Goal: Information Seeking & Learning: Find specific page/section

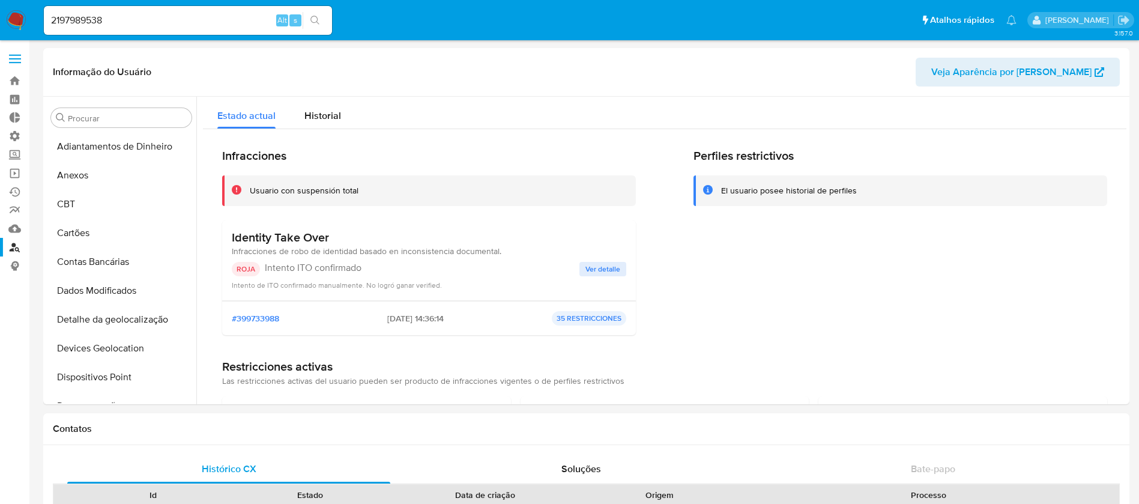
select select "10"
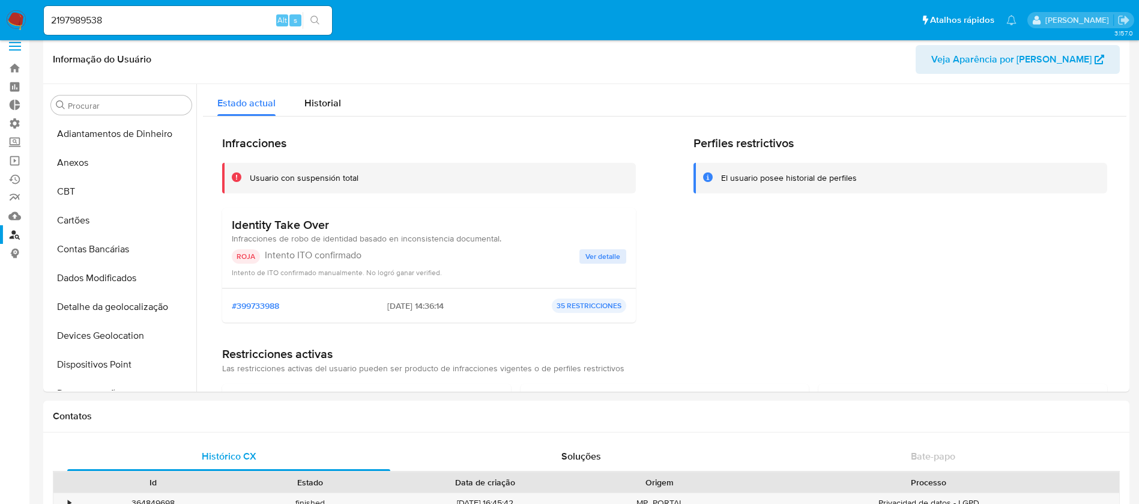
scroll to position [536, 0]
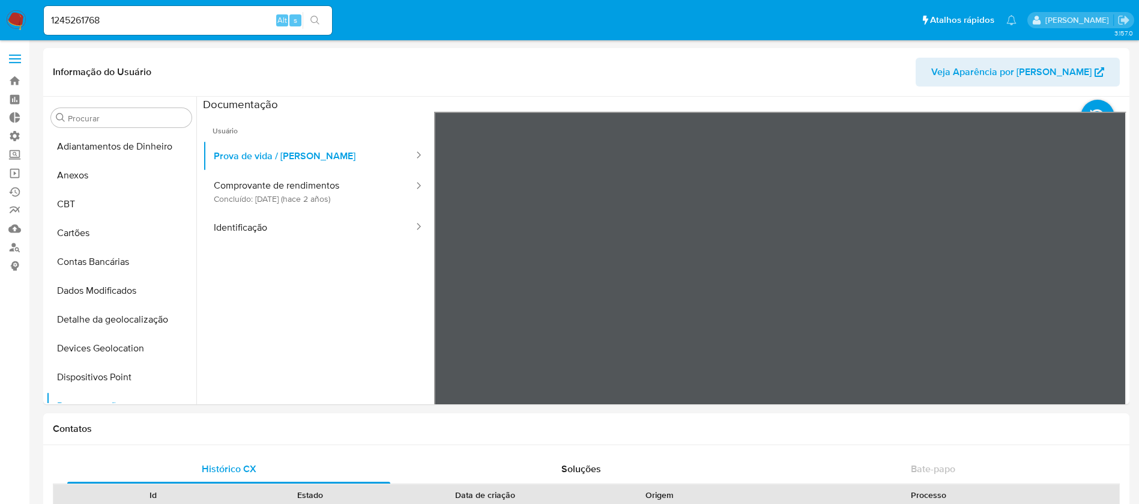
select select "10"
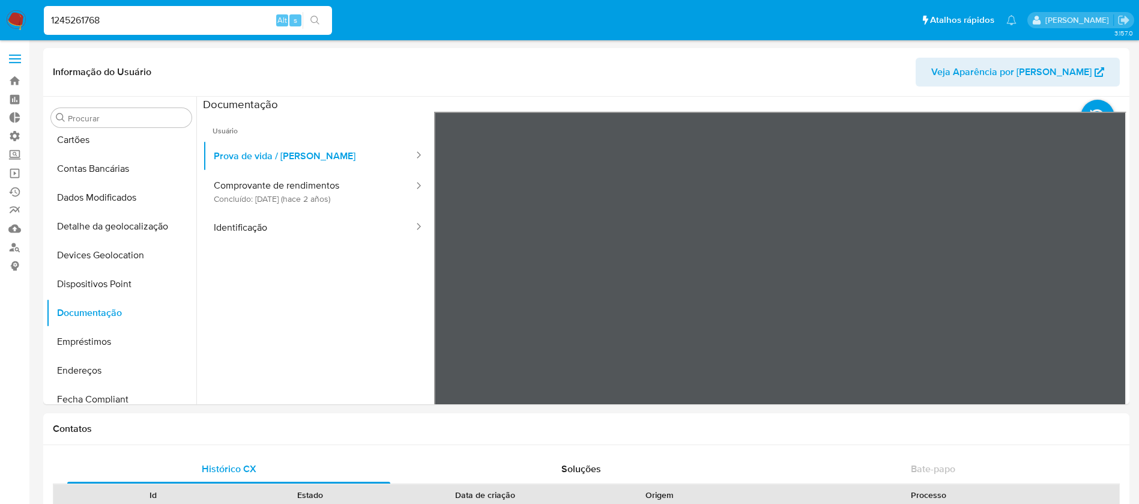
drag, startPoint x: 170, startPoint y: 20, endPoint x: 6, endPoint y: -17, distance: 168.6
paste input "fQEd6pydVFJbGfy9kwrtPy3y"
type input "fQEd6pydVFJbGfy9kwrtPy3y"
click at [318, 22] on icon "search-icon" at bounding box center [315, 21] width 10 height 10
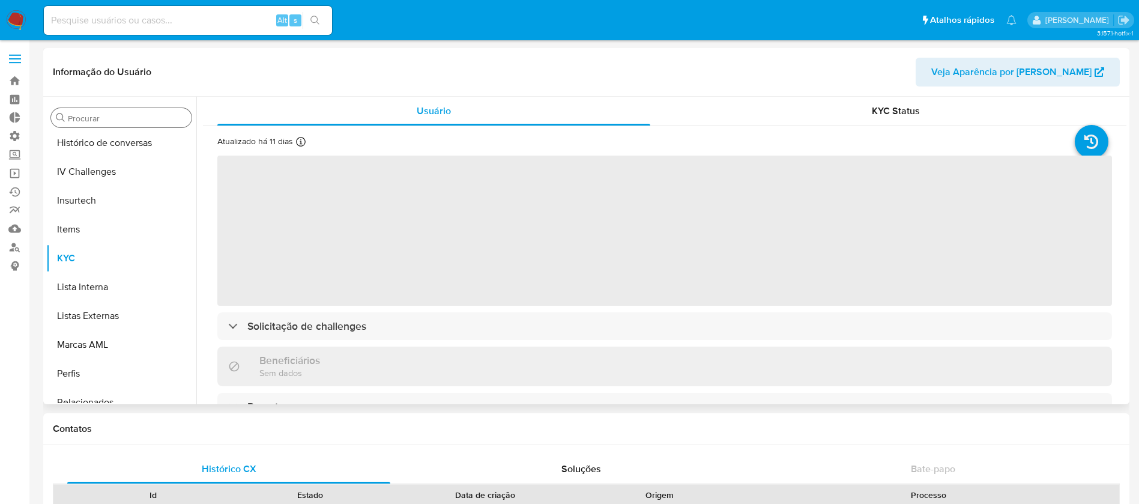
scroll to position [536, 0]
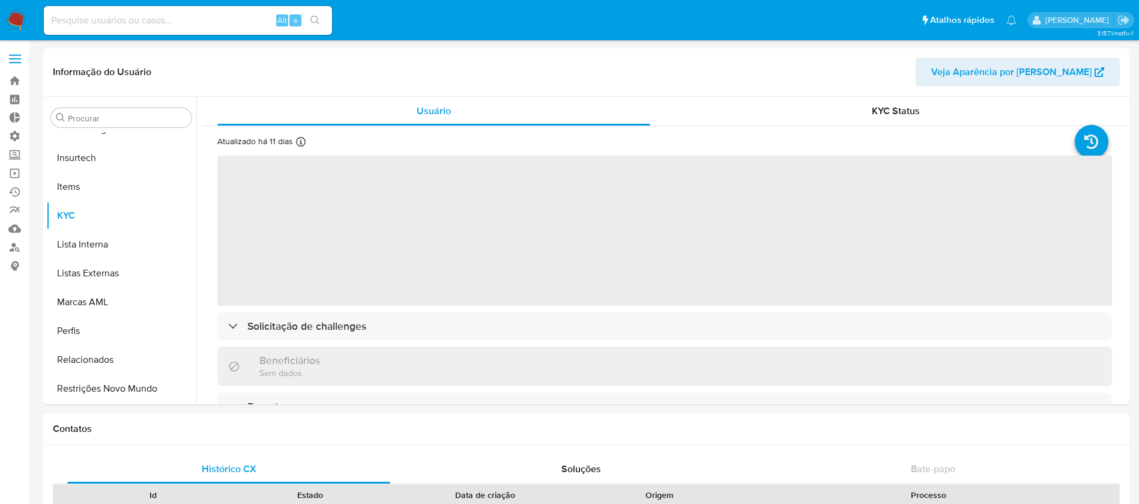
drag, startPoint x: 116, startPoint y: 16, endPoint x: 118, endPoint y: 10, distance: 6.7
click at [116, 14] on input at bounding box center [188, 21] width 288 height 16
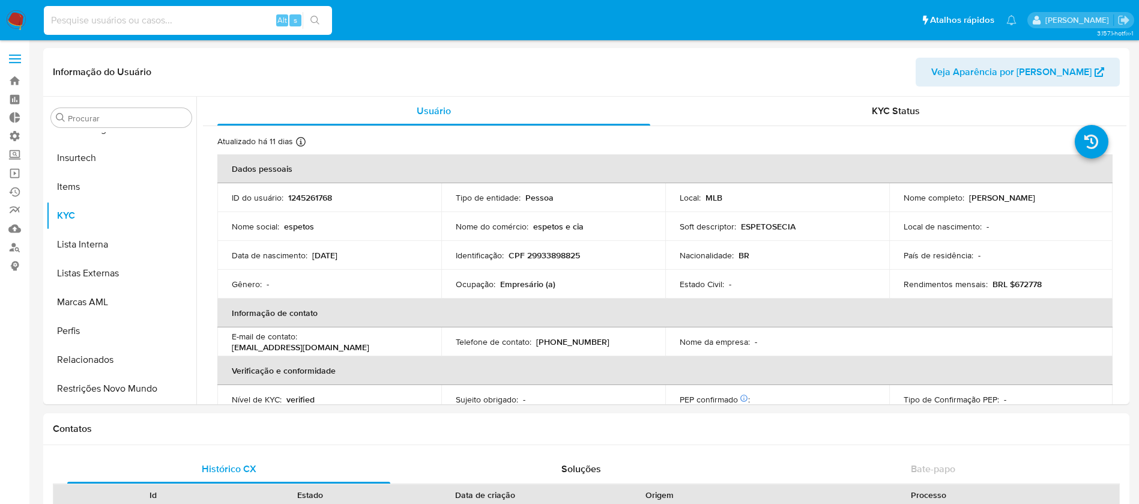
select select "10"
paste input "fQEd6pydVFJbGfy9kwrtPy3y"
type input "fQEd6pydVFJbGfy9kwrtPy3y"
click at [311, 19] on icon "search-icon" at bounding box center [314, 20] width 9 height 9
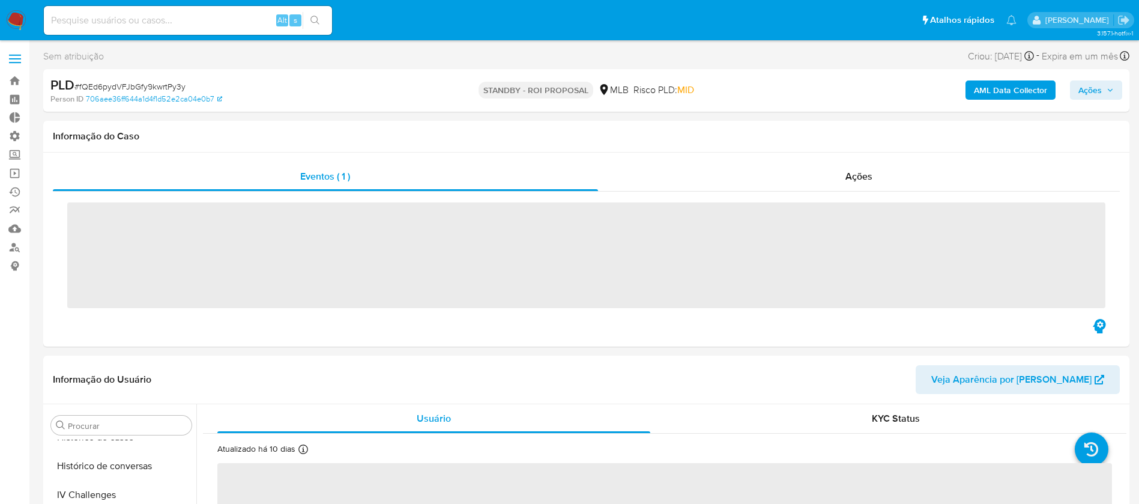
scroll to position [536, 0]
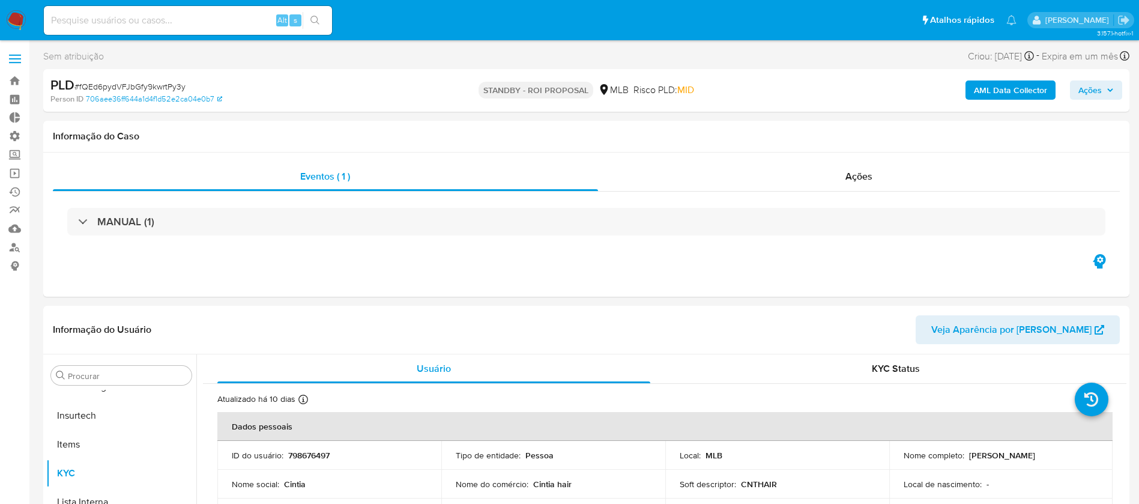
select select "10"
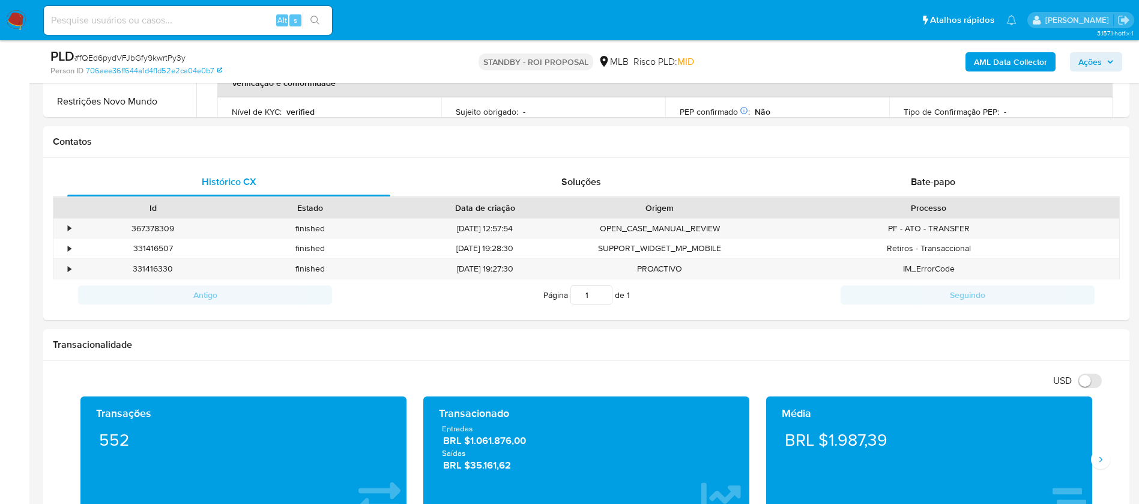
scroll to position [491, 0]
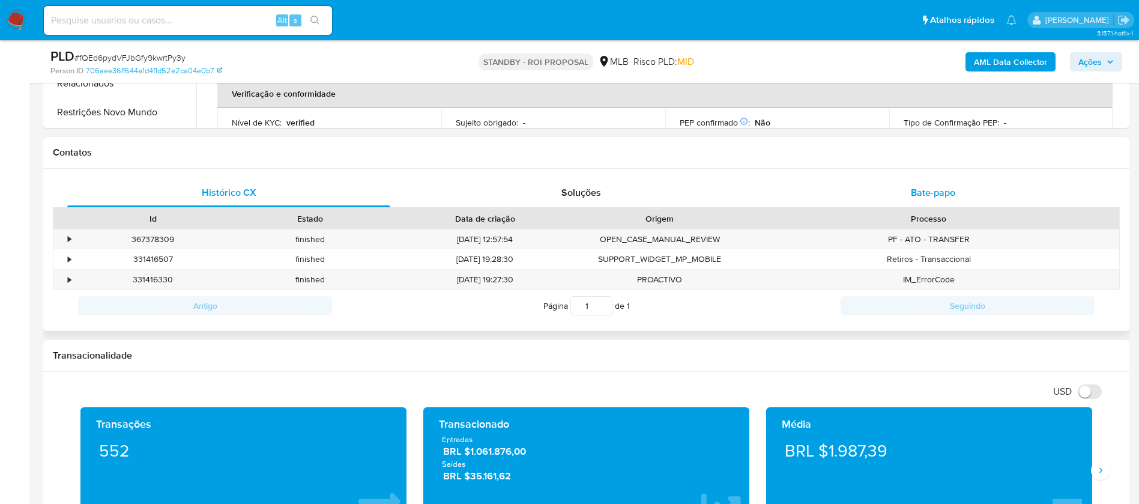
click at [927, 188] on span "Bate-papo" at bounding box center [933, 192] width 44 height 14
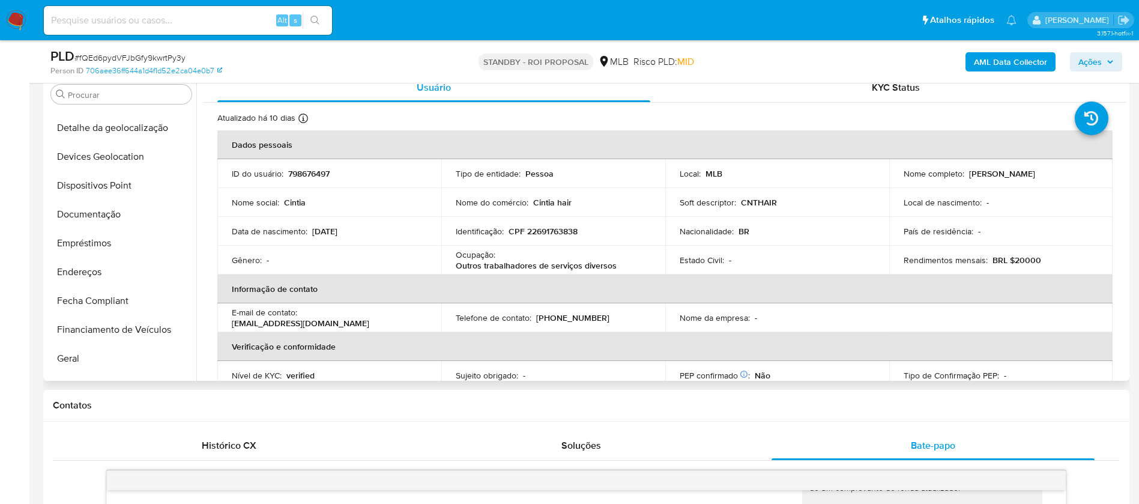
scroll to position [173, 0]
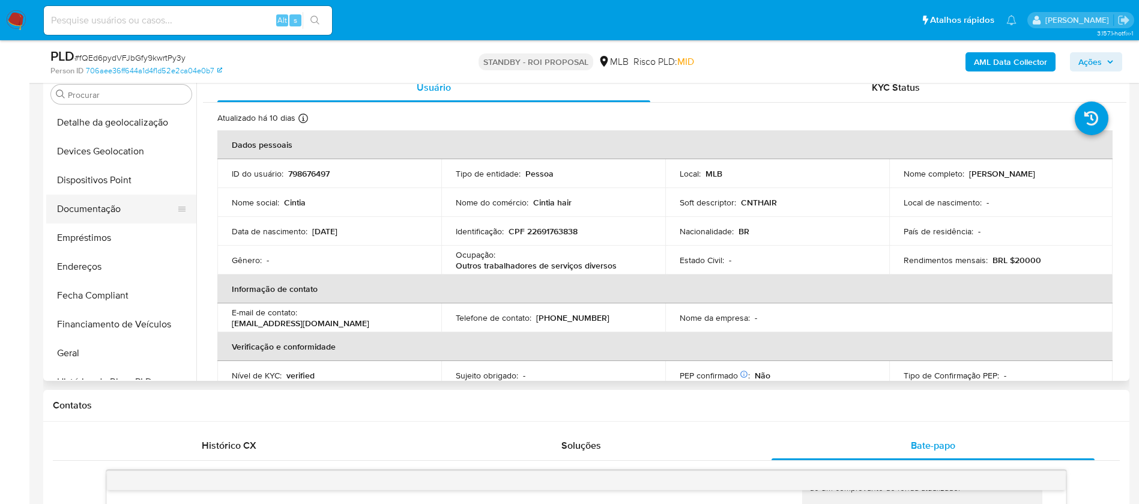
click at [94, 200] on button "Documentação" at bounding box center [116, 208] width 140 height 29
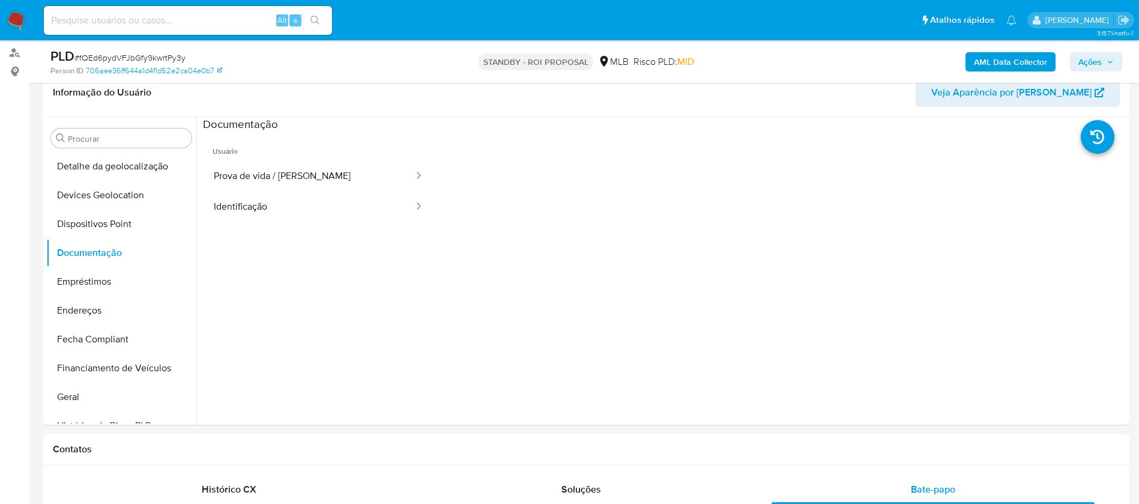
scroll to position [191, 0]
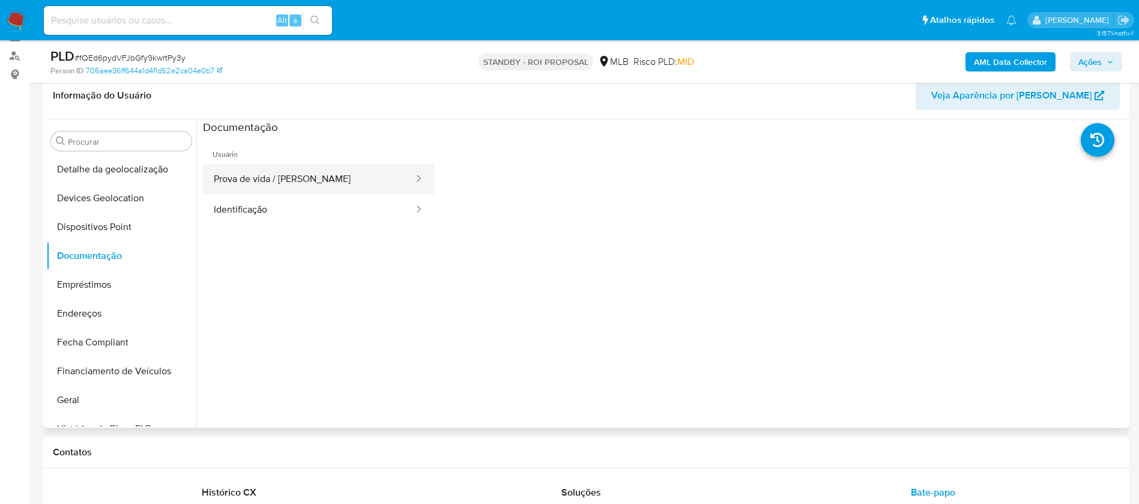
click at [266, 186] on button "Prova de vida / Selfie" at bounding box center [309, 179] width 212 height 31
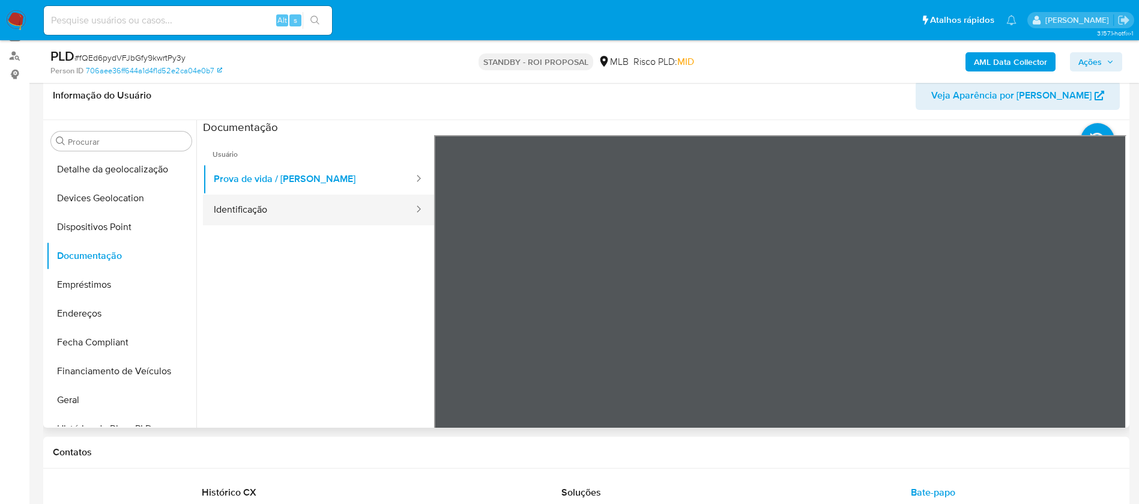
click at [288, 215] on button "Identificação" at bounding box center [309, 209] width 212 height 31
click at [348, 194] on button "Identificação" at bounding box center [309, 209] width 212 height 31
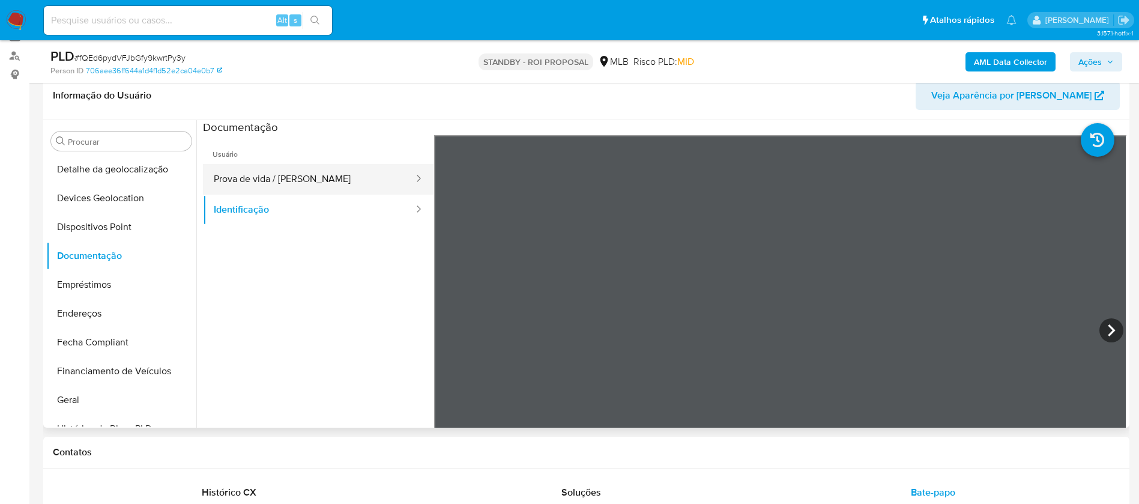
click at [354, 183] on button "Prova de vida / Selfie" at bounding box center [309, 179] width 212 height 31
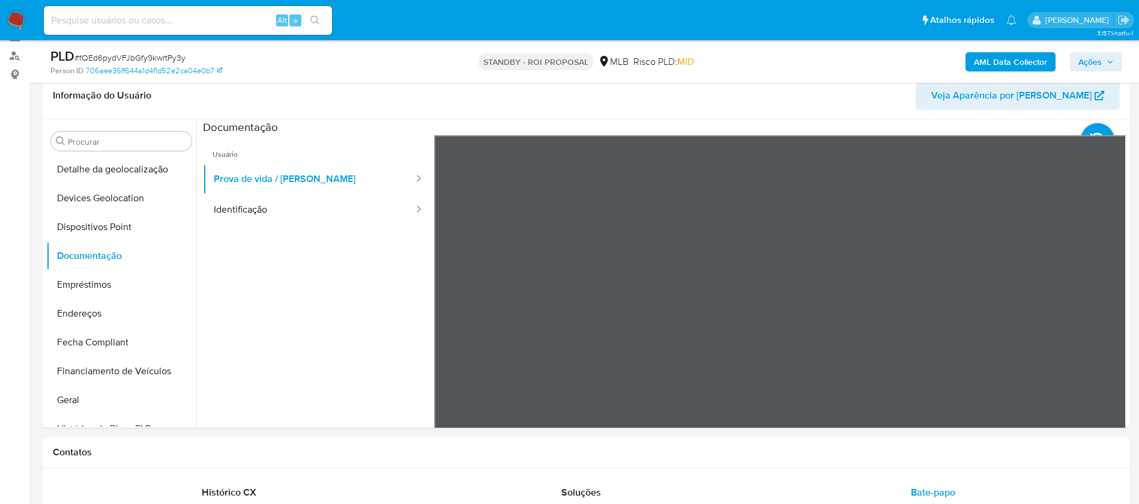
click at [184, 17] on input at bounding box center [188, 21] width 288 height 16
paste input "xyAjAw7UgHjYudRkpbKrsoJ1"
type input "xyAjAw7UgHjYudRkpbKrsoJ1"
click at [319, 16] on icon "search-icon" at bounding box center [315, 21] width 10 height 10
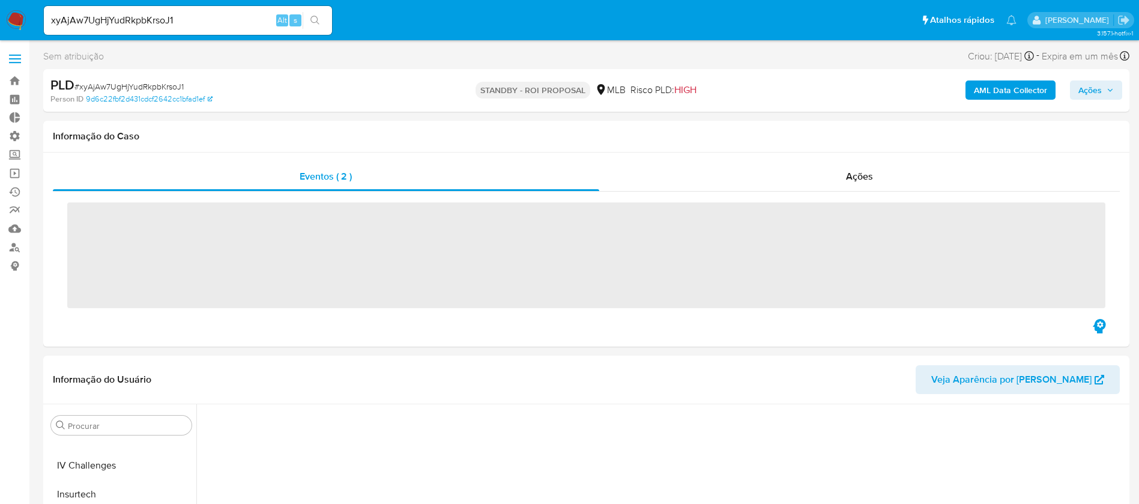
scroll to position [536, 0]
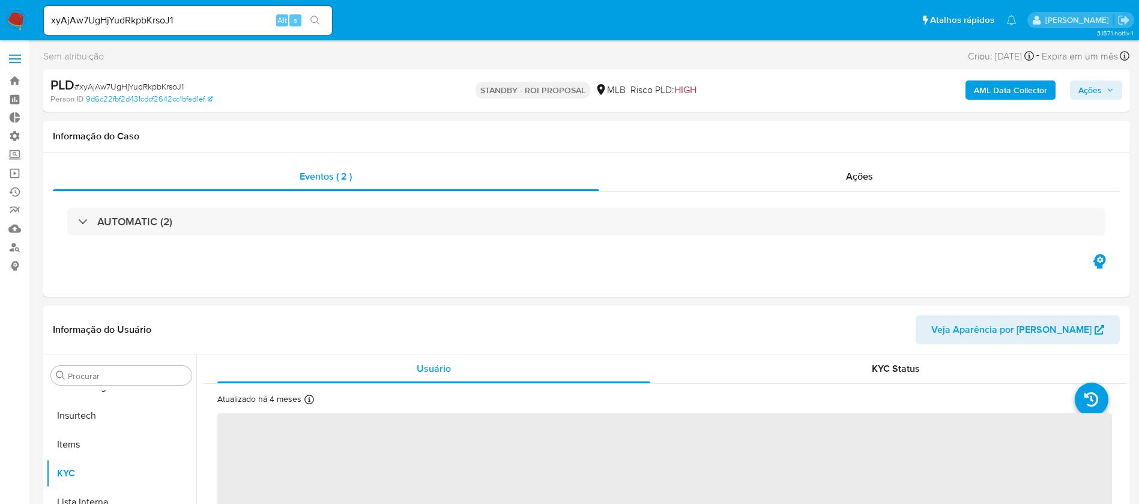
select select "10"
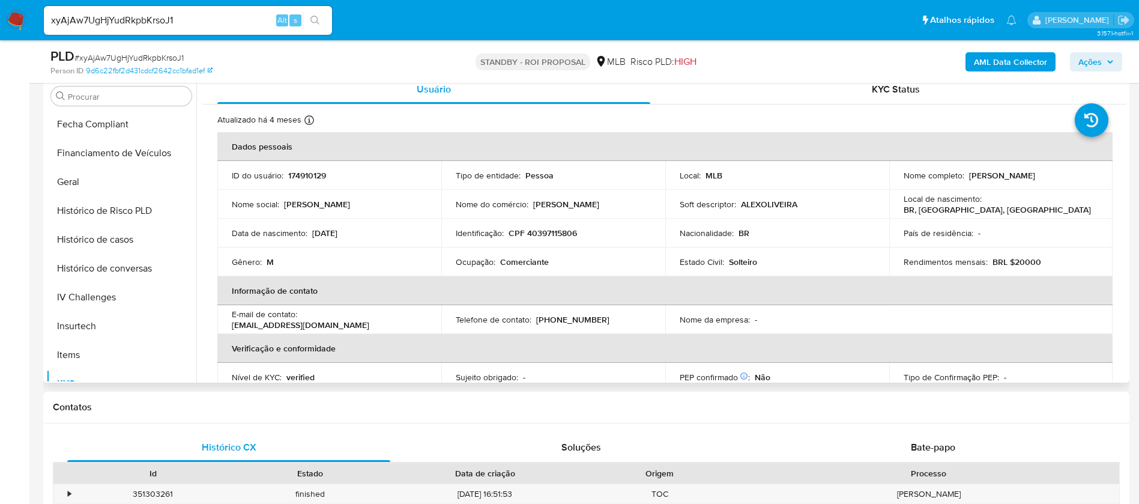
scroll to position [333, 0]
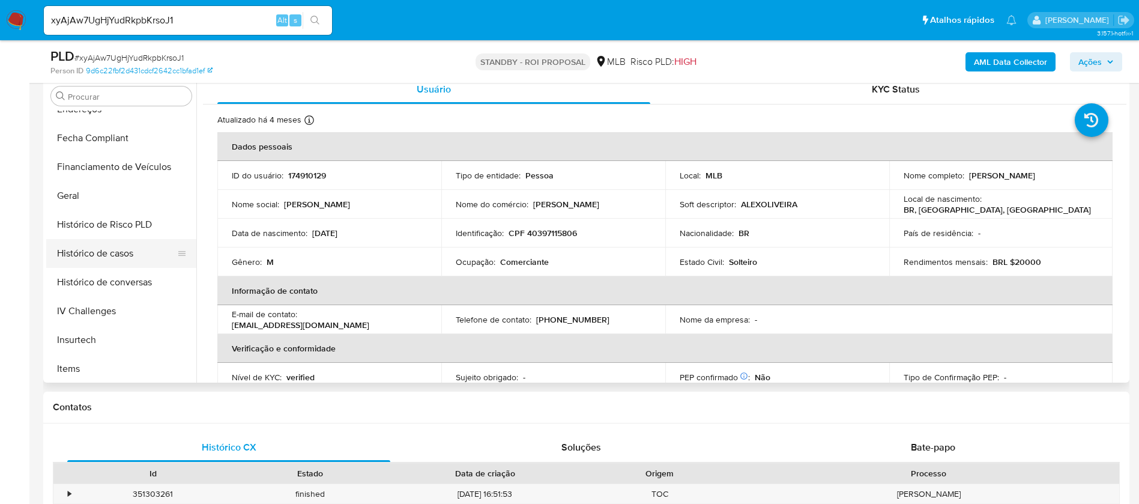
click at [125, 253] on button "Histórico de casos" at bounding box center [116, 253] width 140 height 29
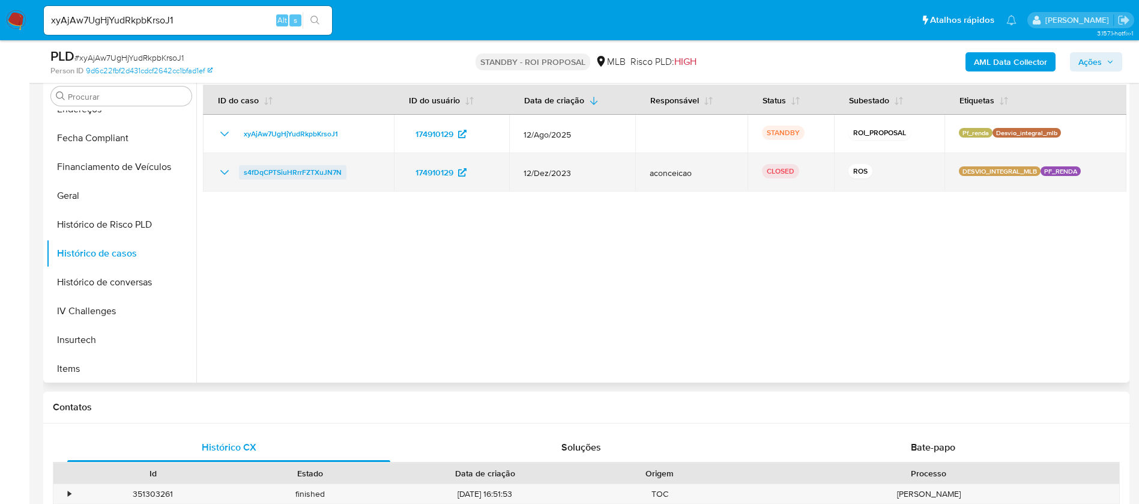
drag, startPoint x: 361, startPoint y: 166, endPoint x: 239, endPoint y: 170, distance: 122.5
click at [239, 170] on div "s4fDqCPTSiuHRrrFZTXuJN7N" at bounding box center [298, 172] width 162 height 14
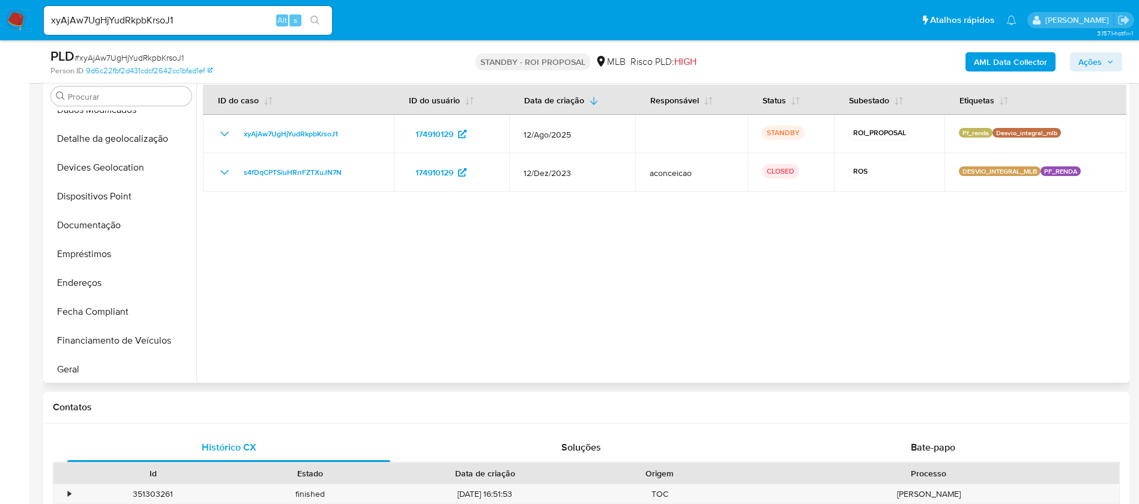
scroll to position [168, 0]
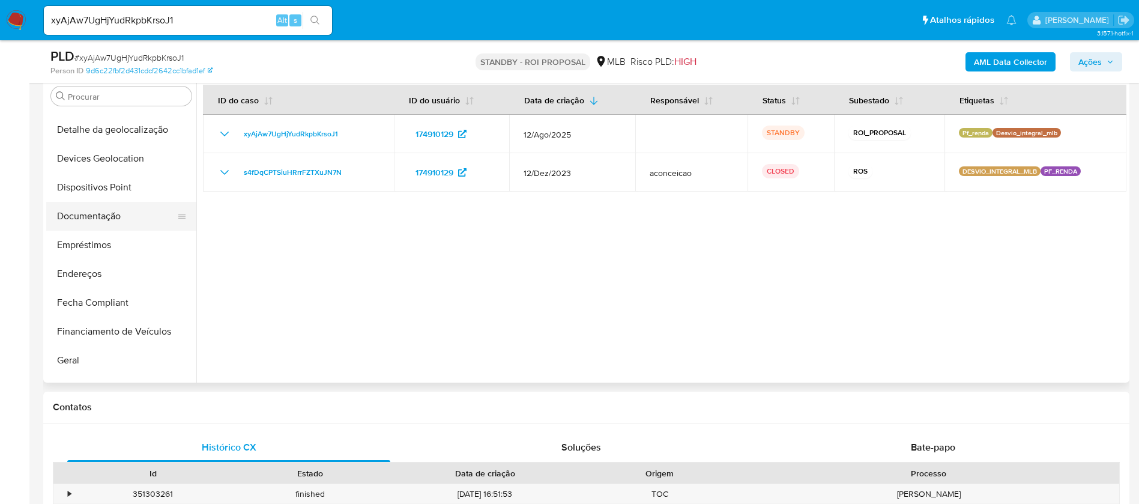
click at [124, 217] on button "Documentação" at bounding box center [116, 216] width 140 height 29
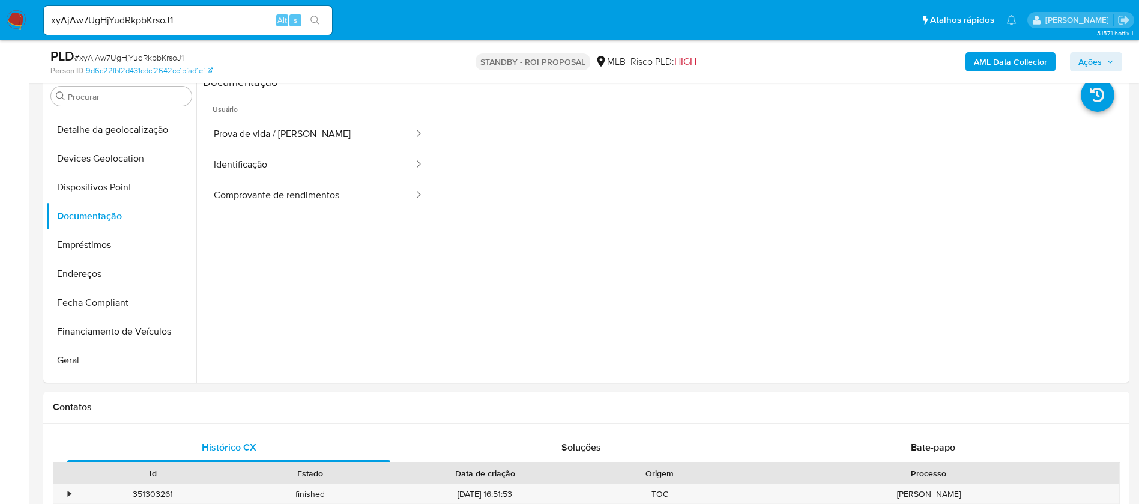
scroll to position [193, 0]
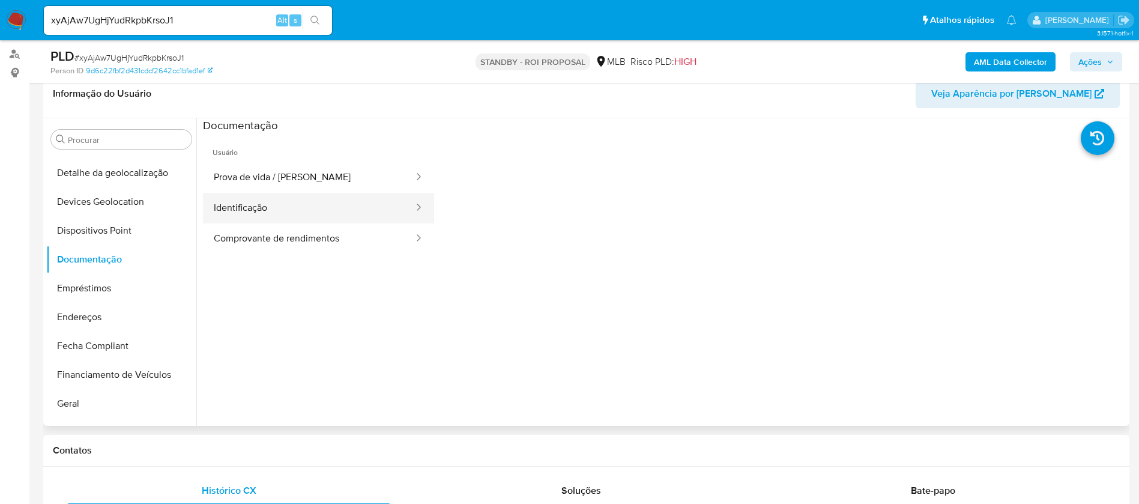
click at [336, 198] on button "Identificação" at bounding box center [309, 208] width 212 height 31
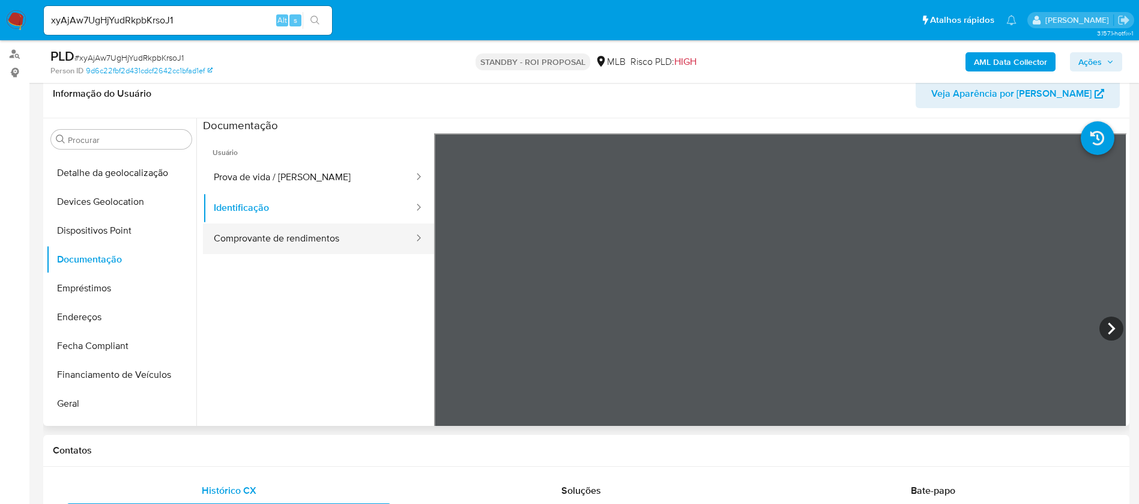
click at [368, 245] on button "Comprovante de rendimentos" at bounding box center [309, 238] width 212 height 31
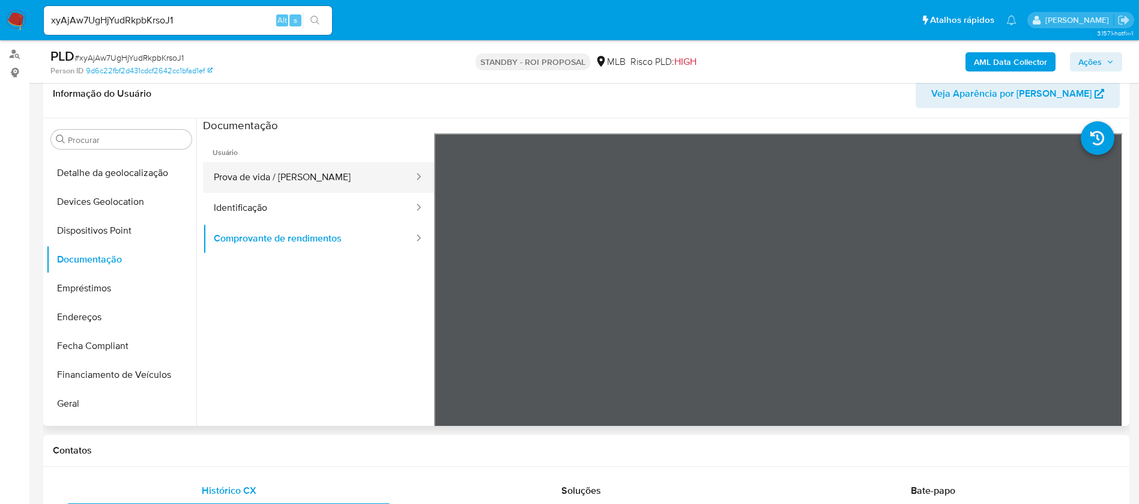
click at [325, 175] on button "Prova de vida / Selfie" at bounding box center [309, 177] width 212 height 31
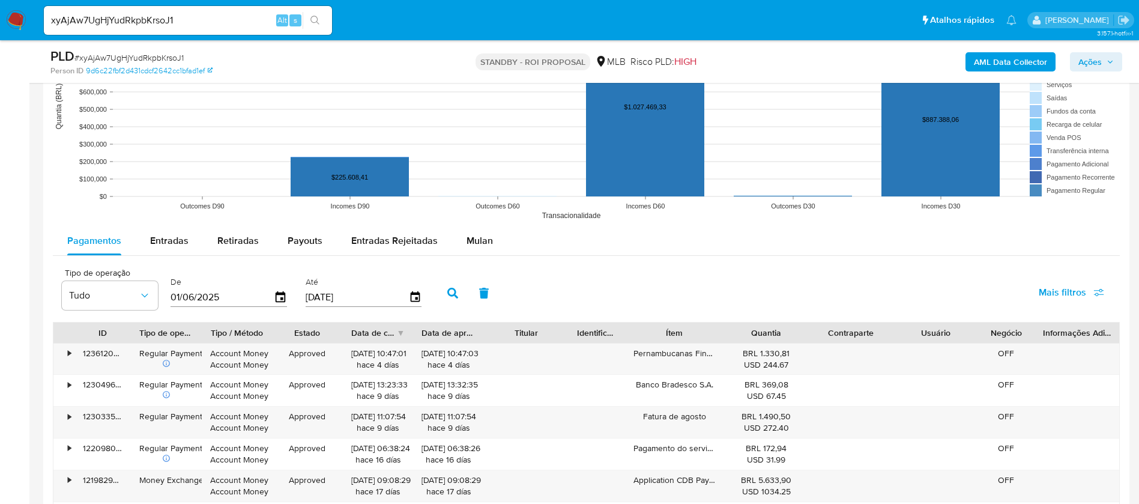
scroll to position [1161, 0]
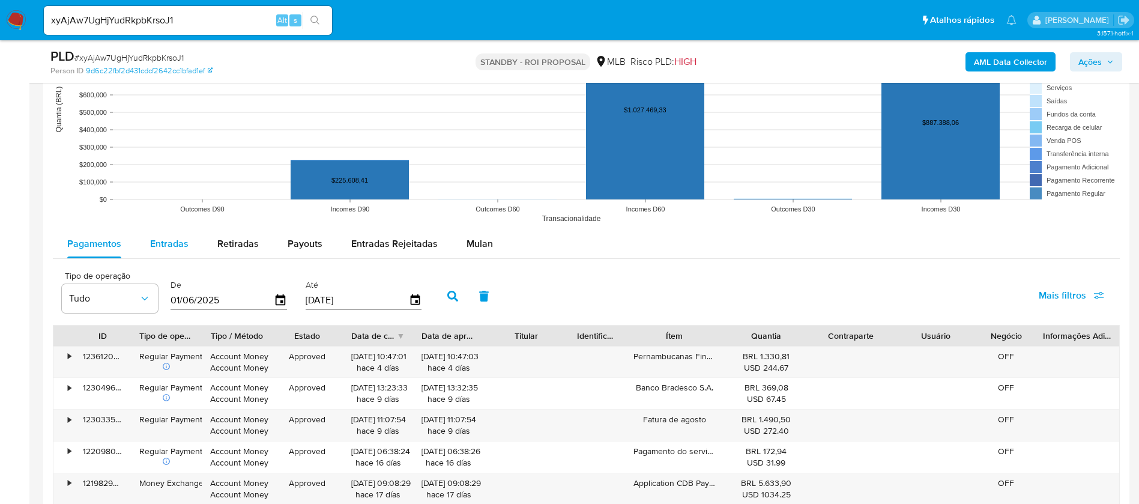
click at [177, 245] on span "Entradas" at bounding box center [169, 243] width 38 height 14
select select "10"
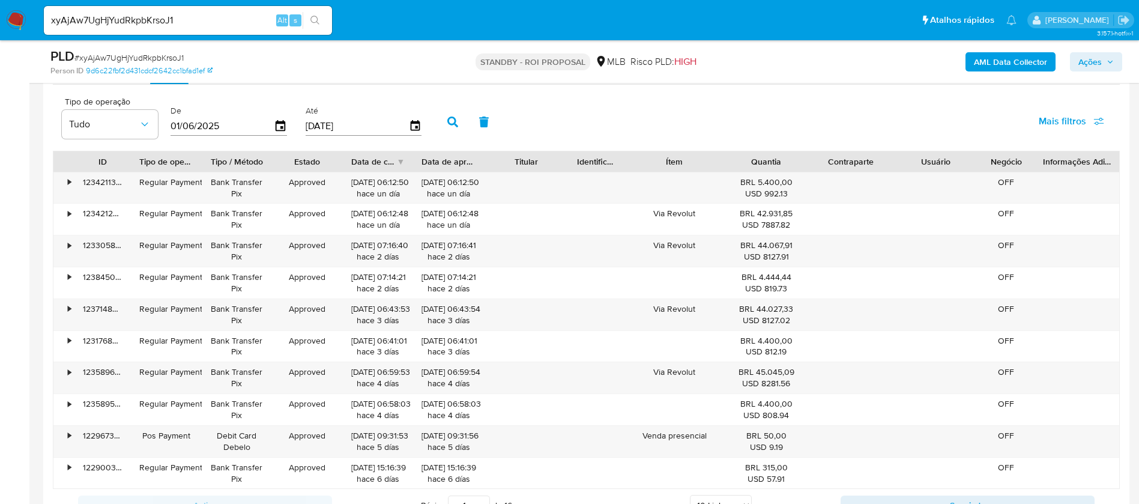
scroll to position [1340, 0]
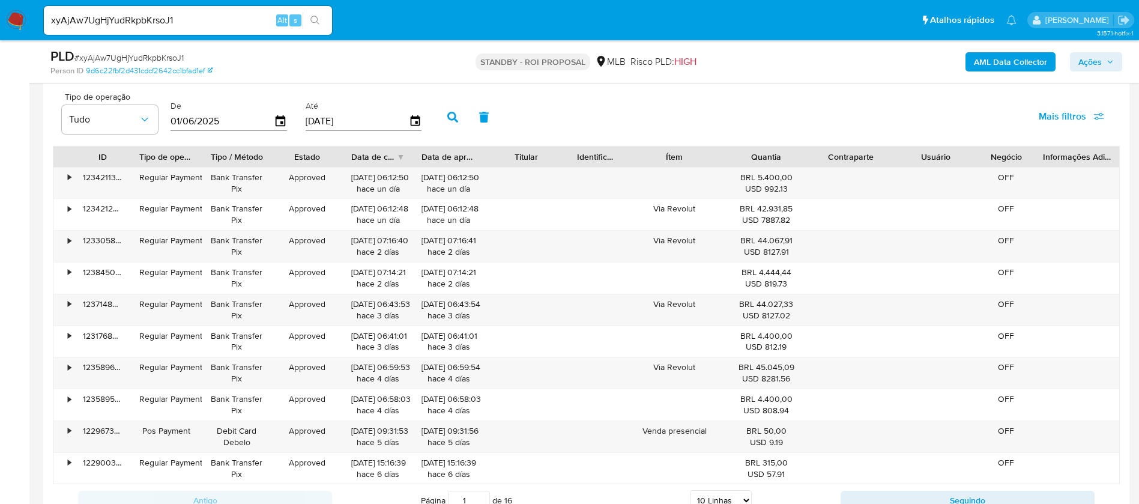
drag, startPoint x: 738, startPoint y: 158, endPoint x: 807, endPoint y: 153, distance: 68.6
click at [807, 153] on div "Quantia" at bounding box center [766, 156] width 85 height 20
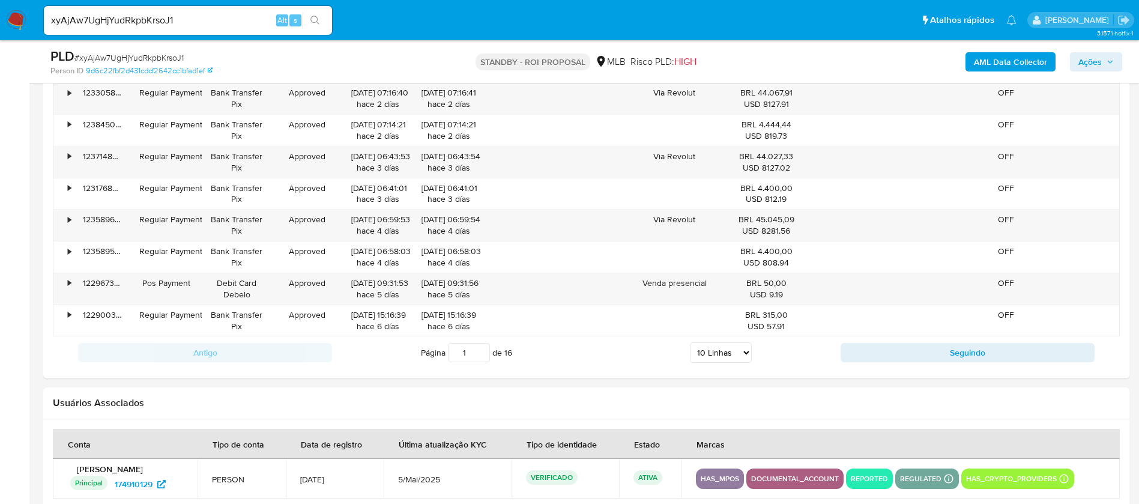
scroll to position [1475, 0]
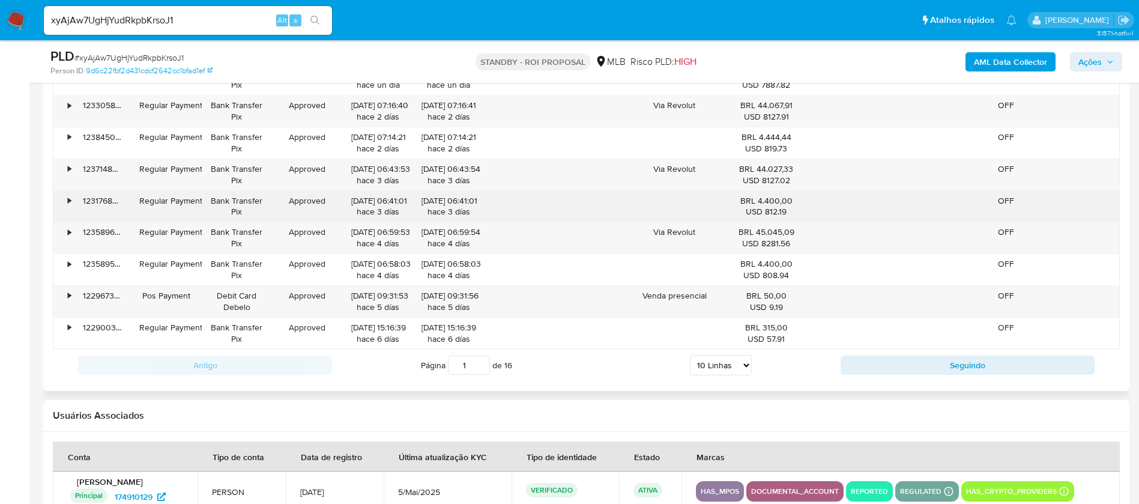
click at [63, 197] on div "•" at bounding box center [63, 206] width 21 height 31
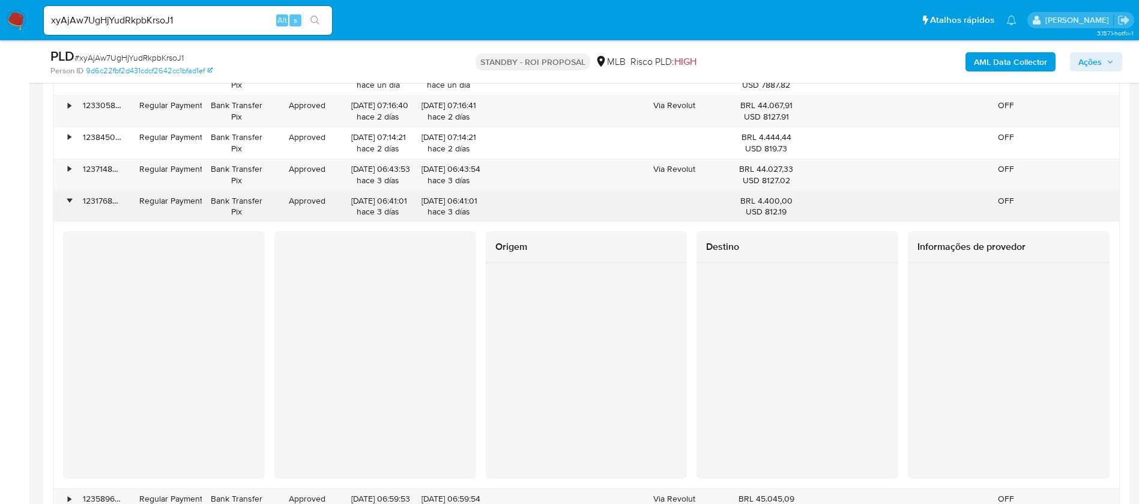
click at [67, 195] on div "•" at bounding box center [63, 206] width 21 height 31
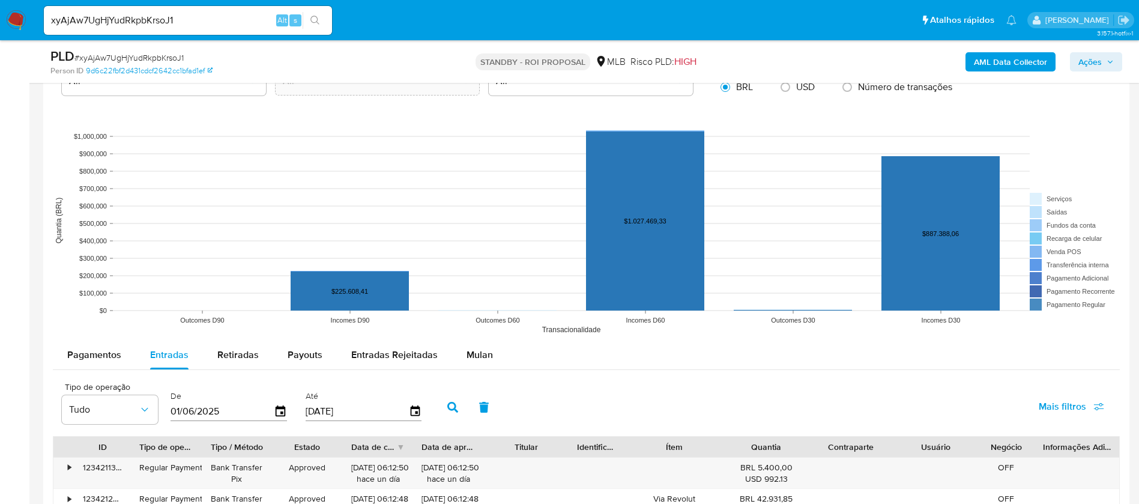
scroll to position [1095, 0]
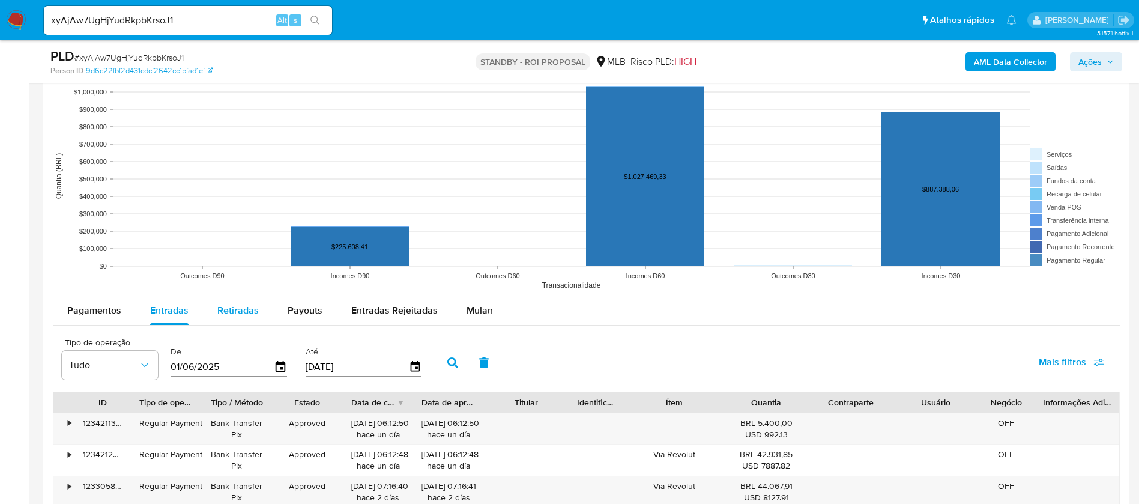
click at [233, 309] on span "Retiradas" at bounding box center [237, 310] width 41 height 14
select select "10"
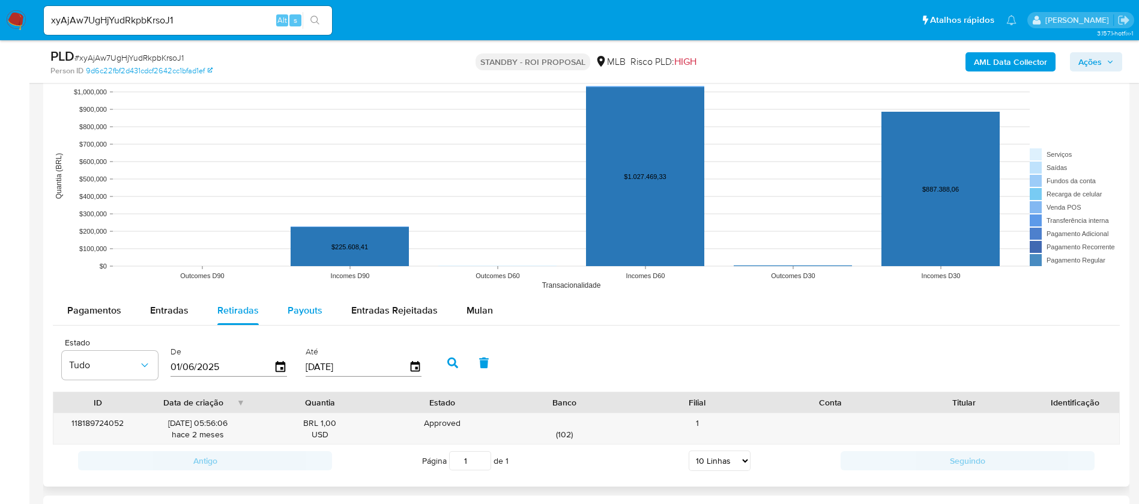
click at [302, 309] on span "Payouts" at bounding box center [304, 310] width 35 height 14
select select "10"
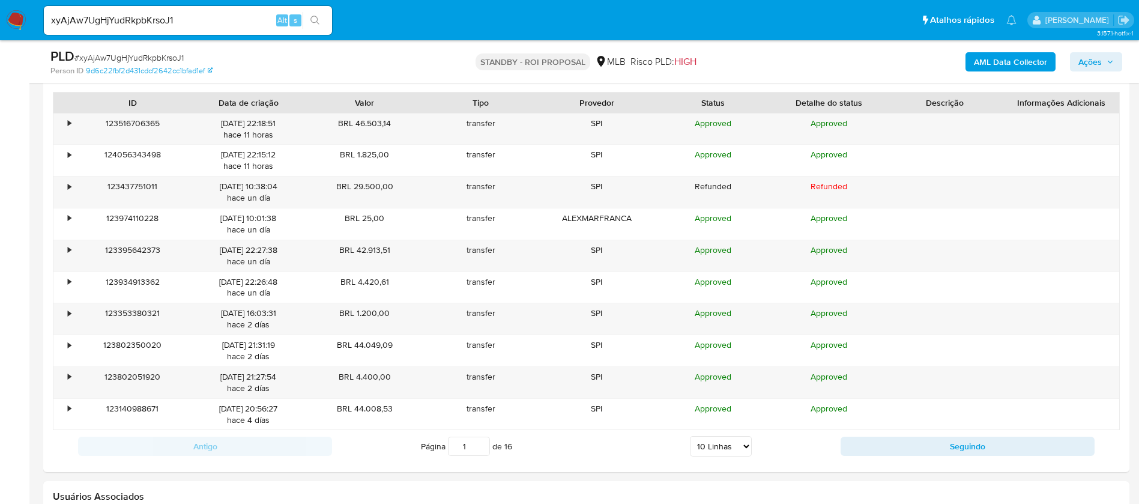
scroll to position [1410, 0]
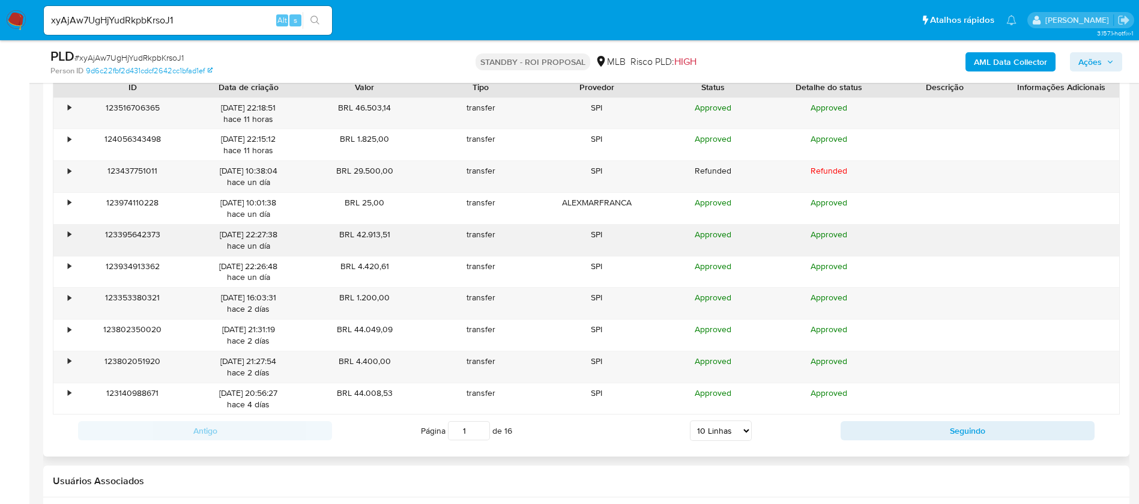
click at [76, 226] on div "123395642373" at bounding box center [132, 239] width 116 height 31
click at [67, 236] on div "•" at bounding box center [63, 239] width 21 height 31
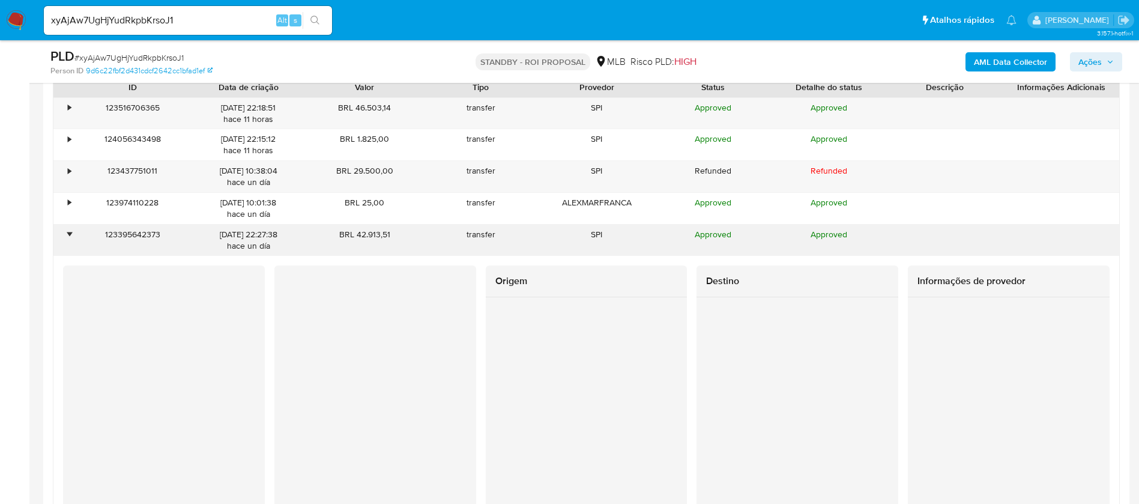
click at [78, 230] on div "123395642373" at bounding box center [132, 239] width 116 height 31
click at [68, 232] on div "•" at bounding box center [69, 234] width 3 height 11
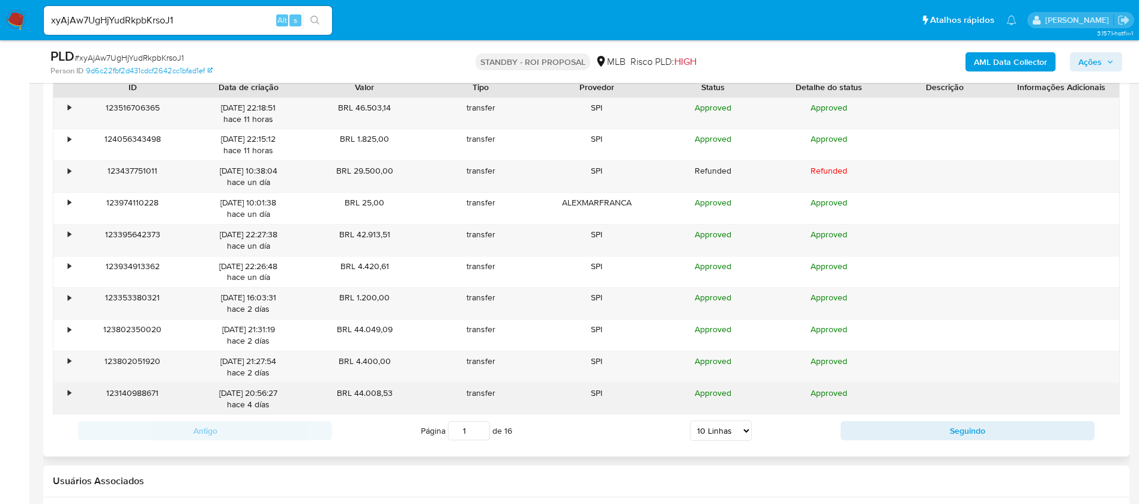
click at [66, 393] on div "•" at bounding box center [63, 398] width 21 height 31
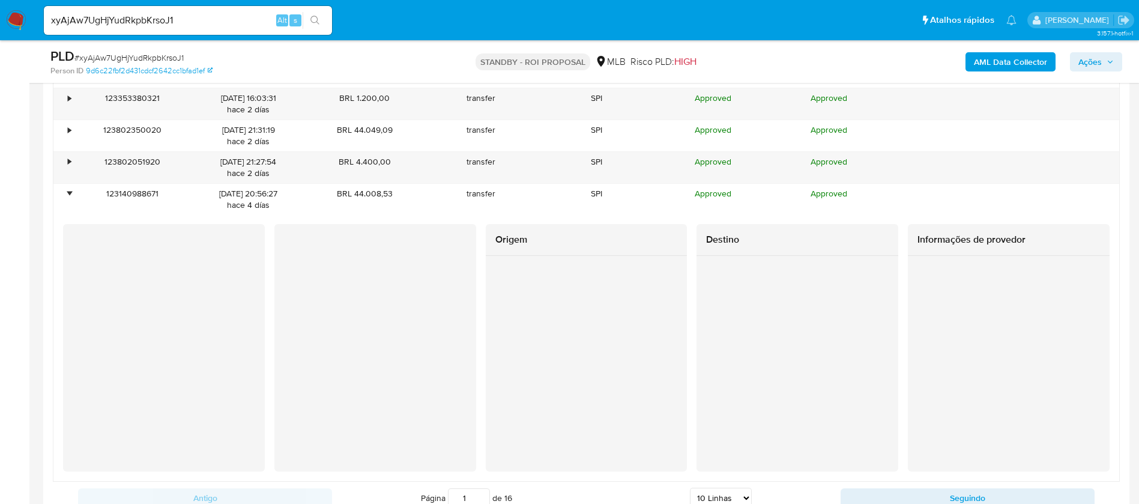
scroll to position [1612, 0]
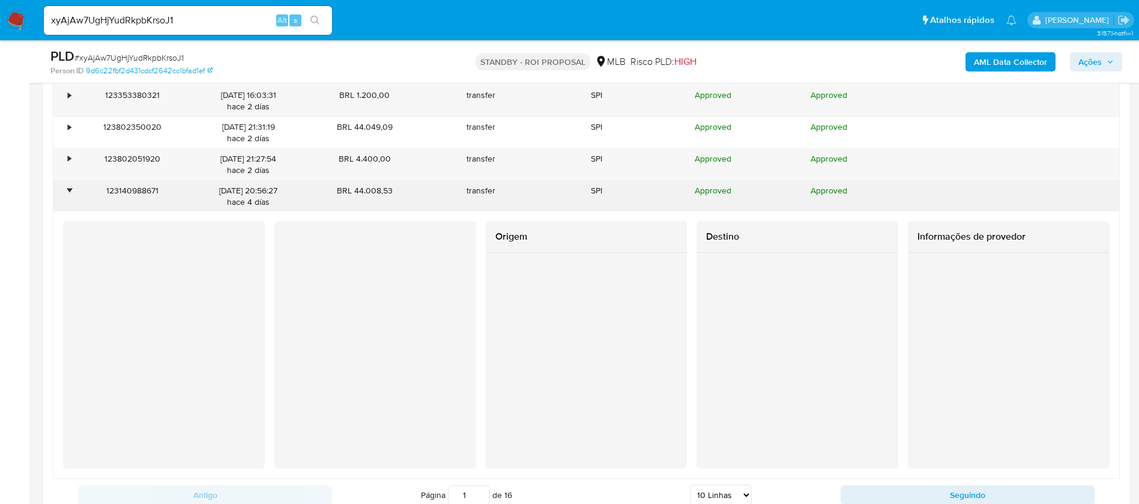
click at [65, 190] on div "•" at bounding box center [63, 196] width 21 height 31
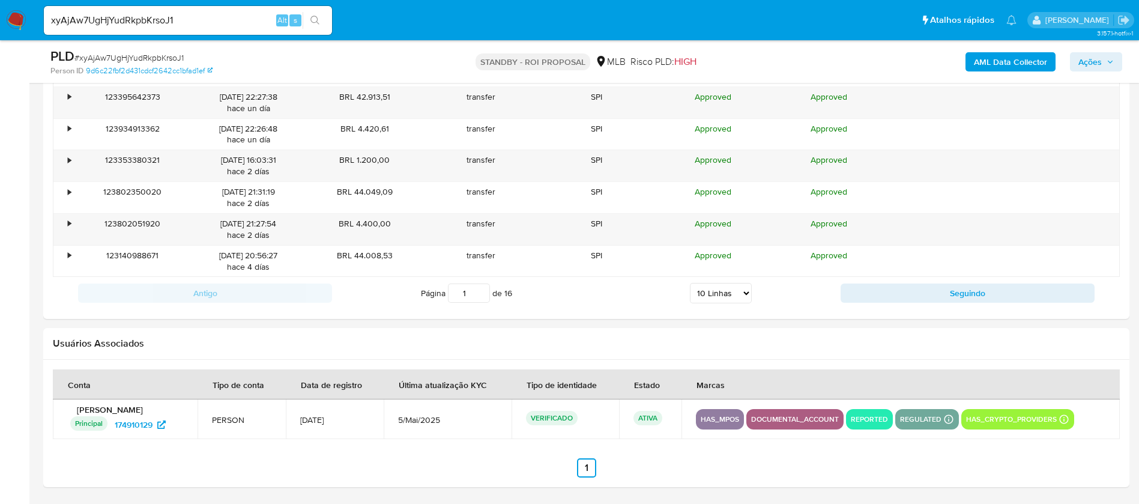
scroll to position [0, 0]
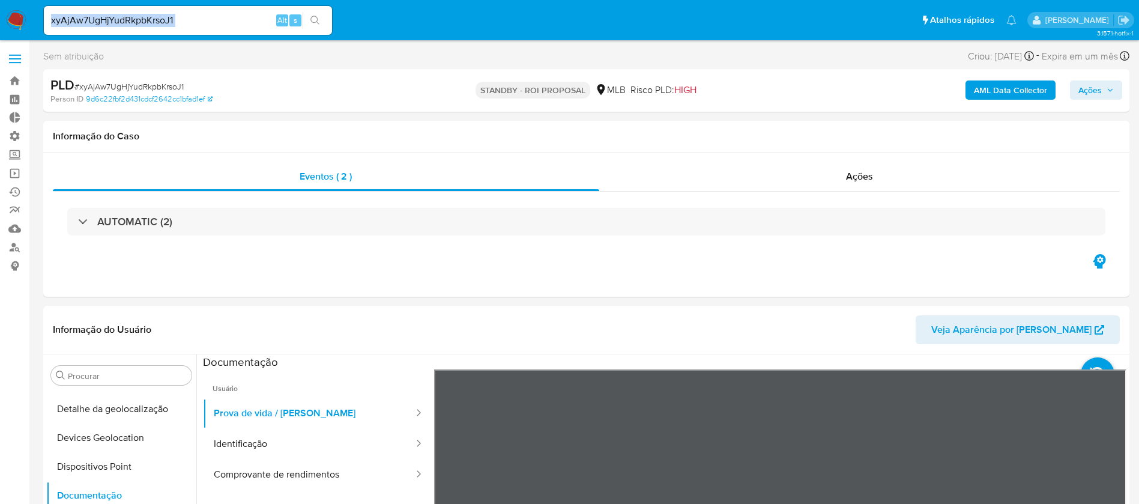
drag, startPoint x: 148, startPoint y: 14, endPoint x: 37, endPoint y: -1, distance: 112.0
click at [37, 0] on nav "Pausado Ver notificaciones xyAjAw7UgHjYudRkpbKrsoJ1 Alt s Atalhos rápidos Presi…" at bounding box center [569, 20] width 1139 height 40
click at [179, 20] on input "xyAjAw7UgHjYudRkpbKrsoJ1" at bounding box center [188, 21] width 288 height 16
drag, startPoint x: 193, startPoint y: 17, endPoint x: 0, endPoint y: 14, distance: 192.7
click at [0, 14] on nav "Pausado Ver notificaciones xyAjAw7UgHjYudRkpbKrsoJ1 Alt s Atalhos rápidos Presi…" at bounding box center [569, 20] width 1139 height 40
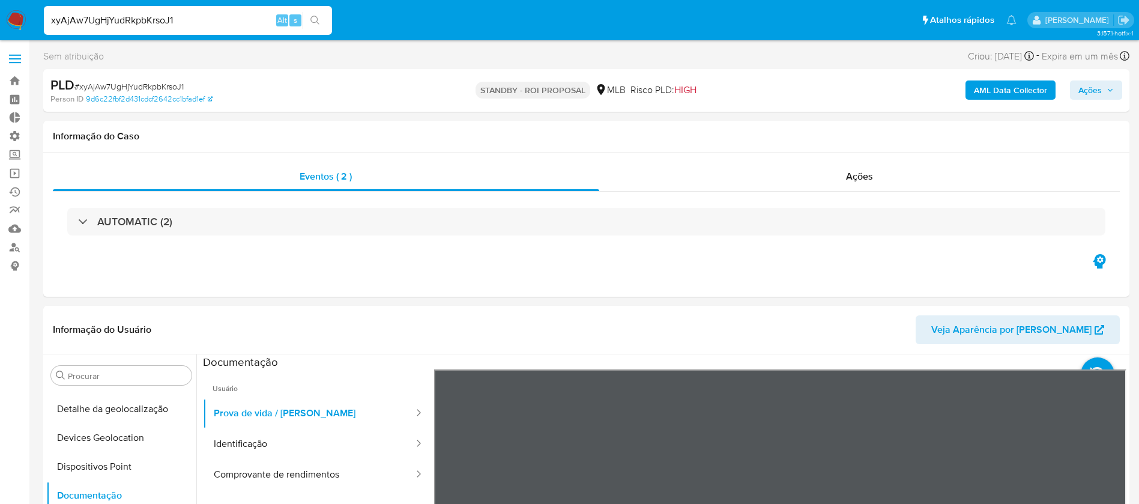
paste input "263440047"
type input "263440047"
click at [311, 25] on icon "search-icon" at bounding box center [315, 21] width 10 height 10
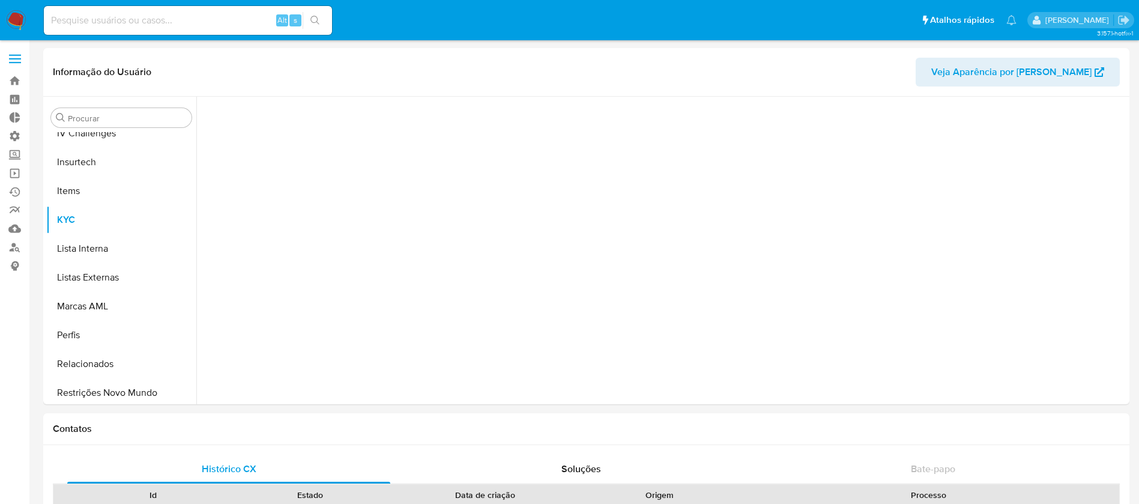
scroll to position [536, 0]
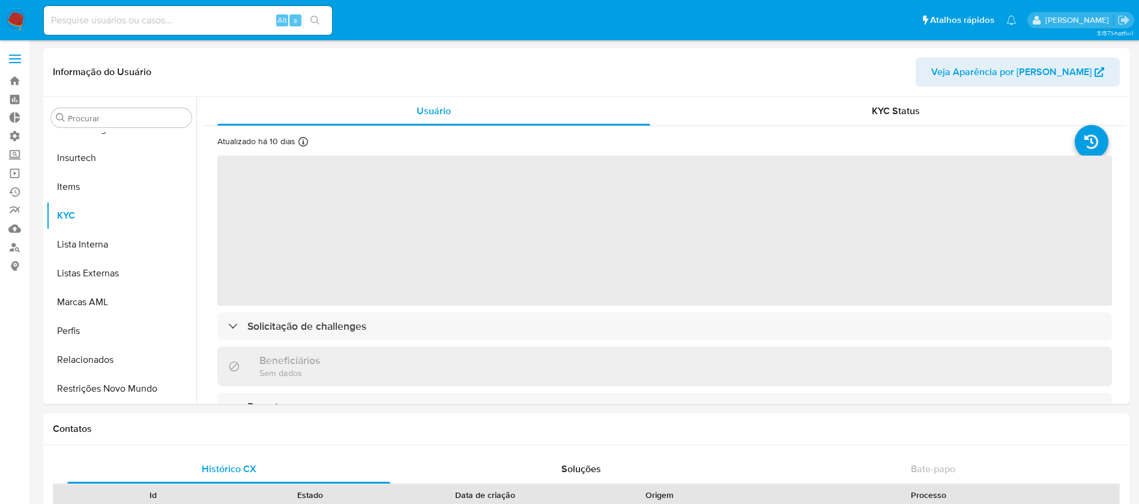
select select "10"
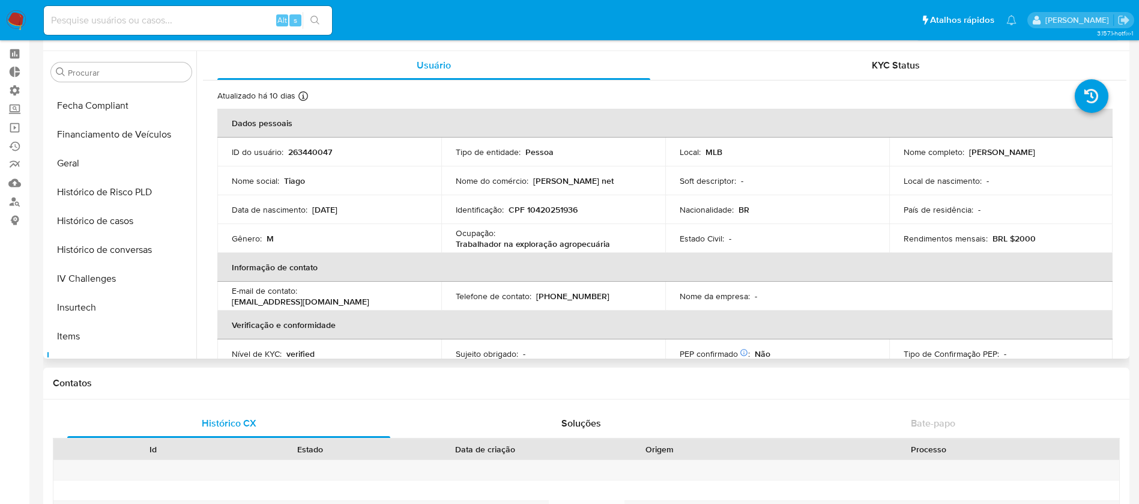
scroll to position [333, 0]
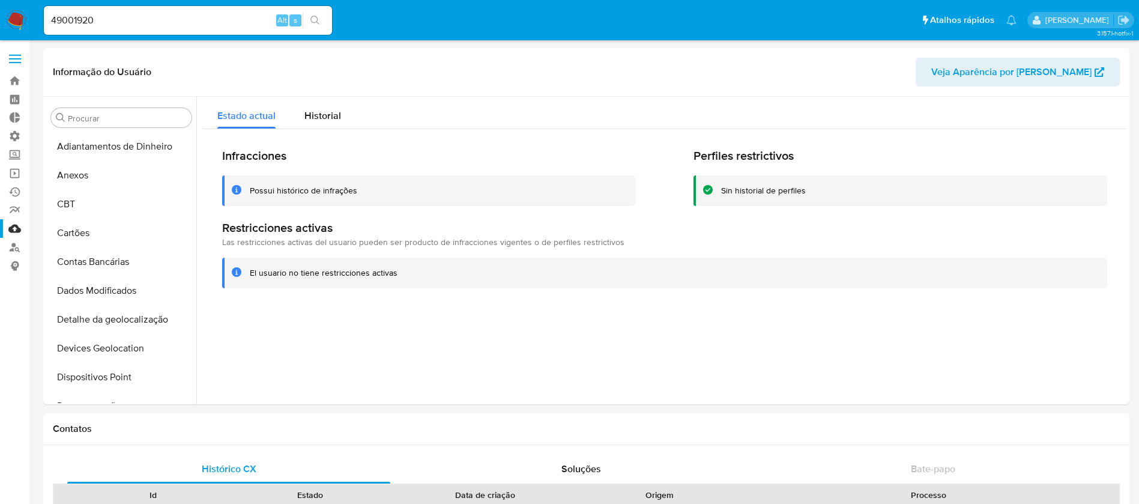
select select "10"
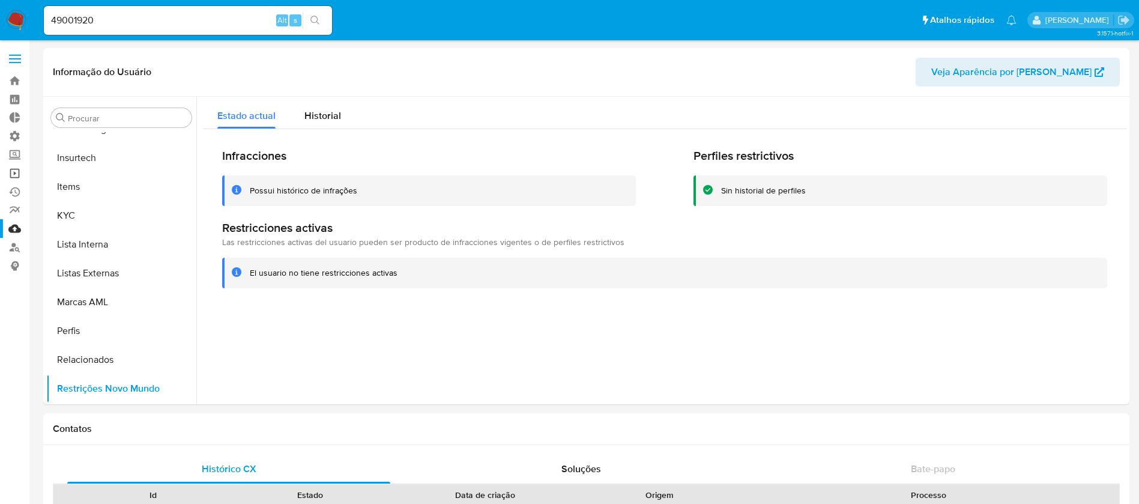
click at [19, 175] on link "Operações em massa" at bounding box center [71, 173] width 143 height 19
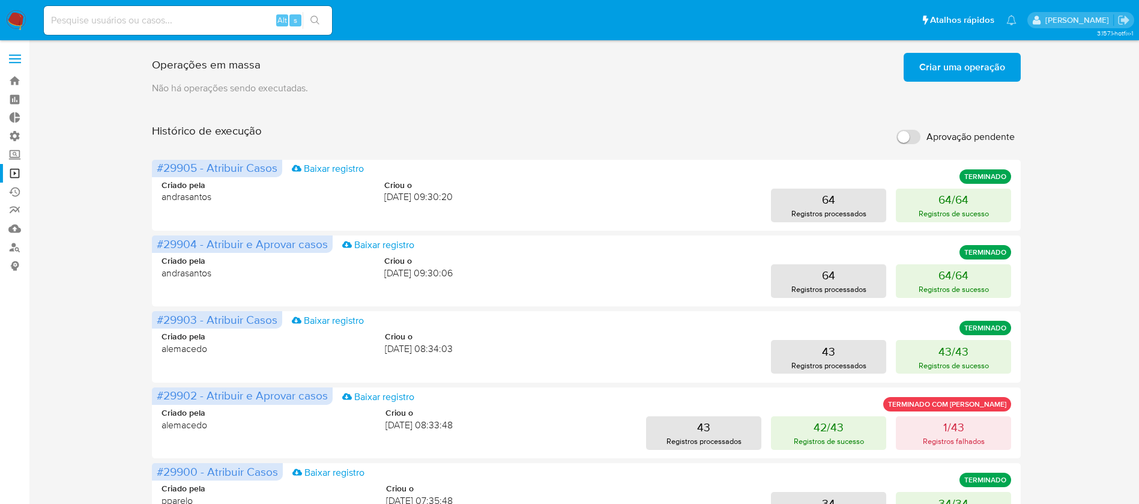
click at [933, 64] on span "Criar uma operação" at bounding box center [962, 67] width 86 height 26
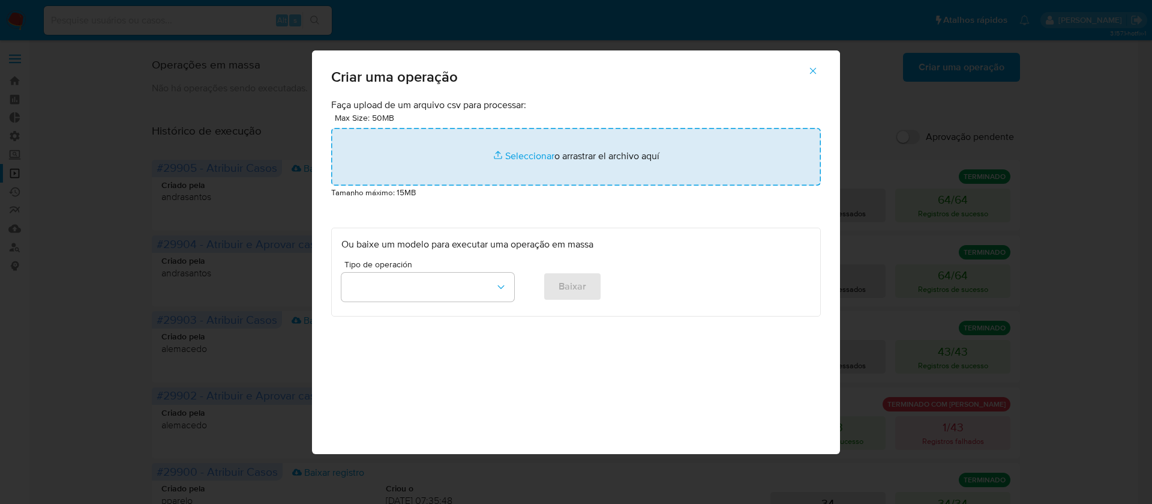
click at [534, 152] on input "file" at bounding box center [576, 157] width 490 height 58
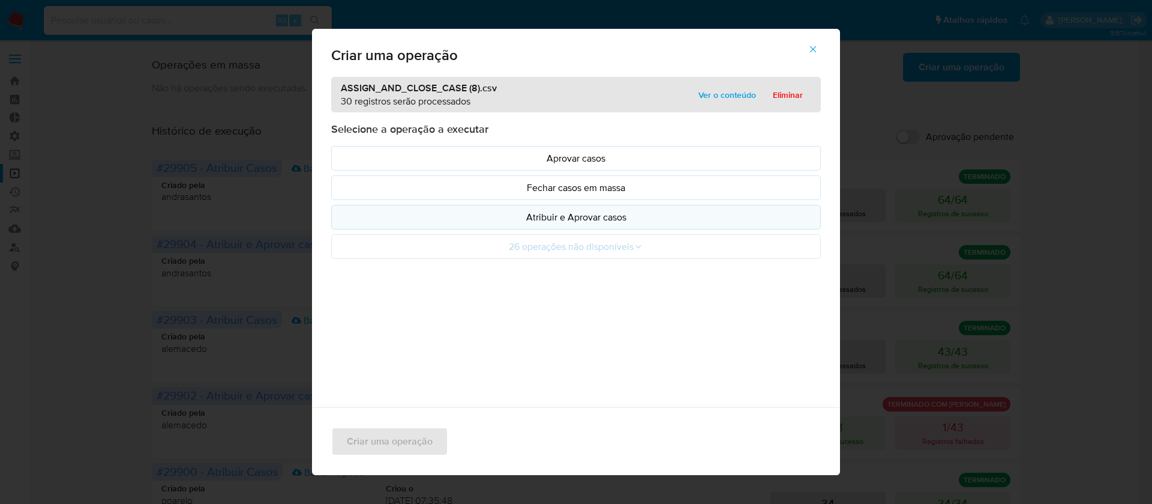
click at [558, 210] on p "Atribuir e Aprovar casos" at bounding box center [576, 217] width 469 height 14
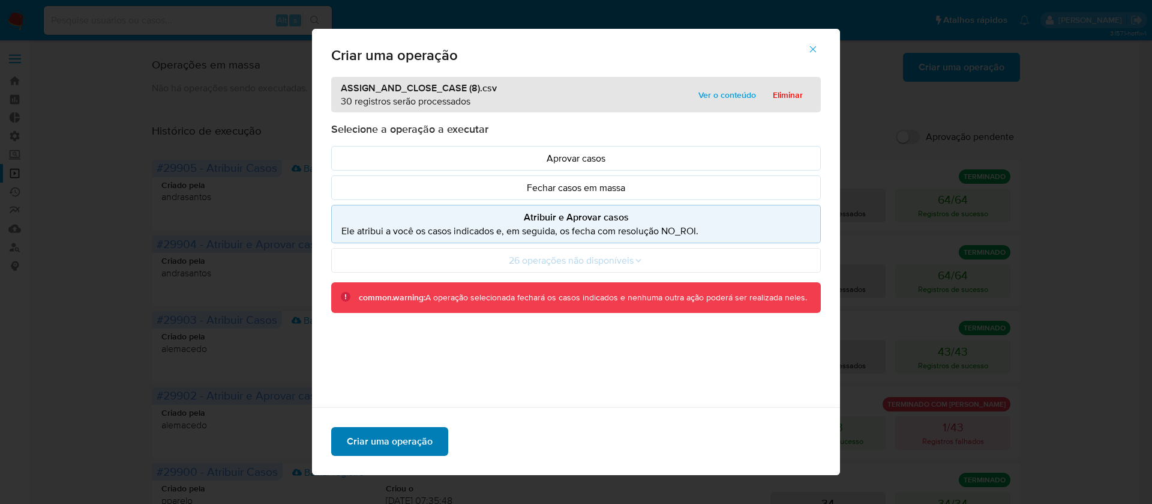
click at [388, 445] on span "Criar uma operação" at bounding box center [390, 441] width 86 height 26
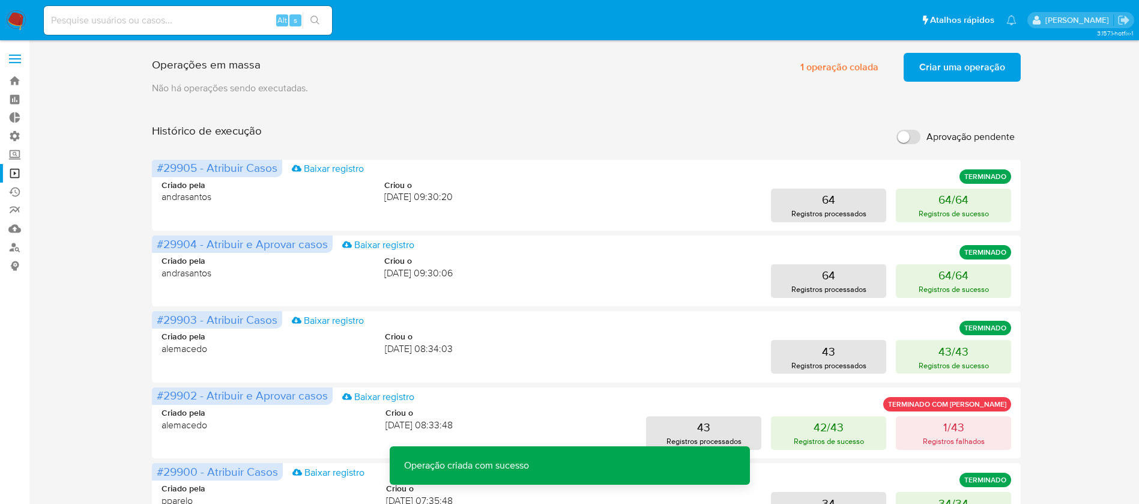
click at [975, 68] on span "Criar uma operação" at bounding box center [962, 67] width 86 height 26
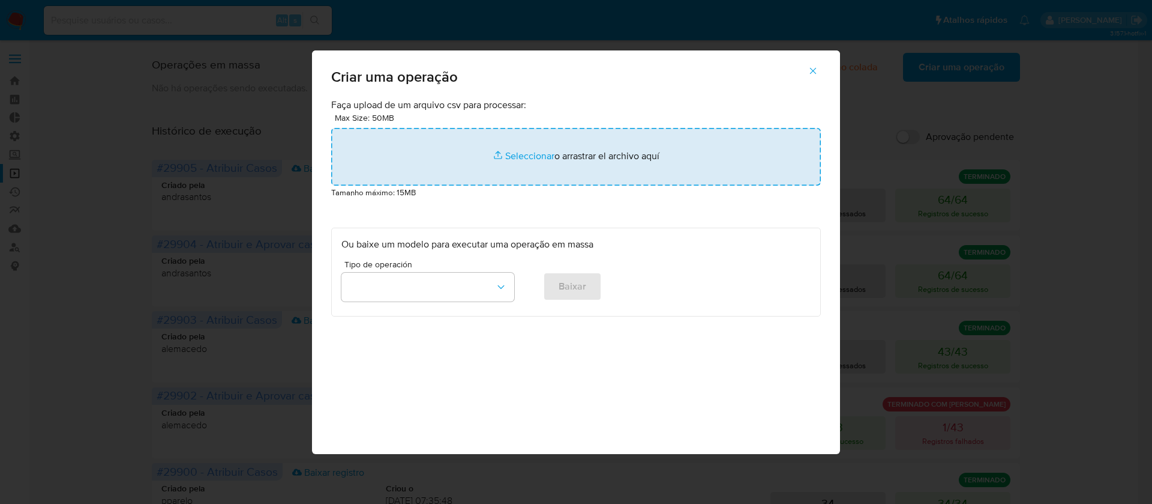
click at [515, 151] on input "file" at bounding box center [576, 157] width 490 height 58
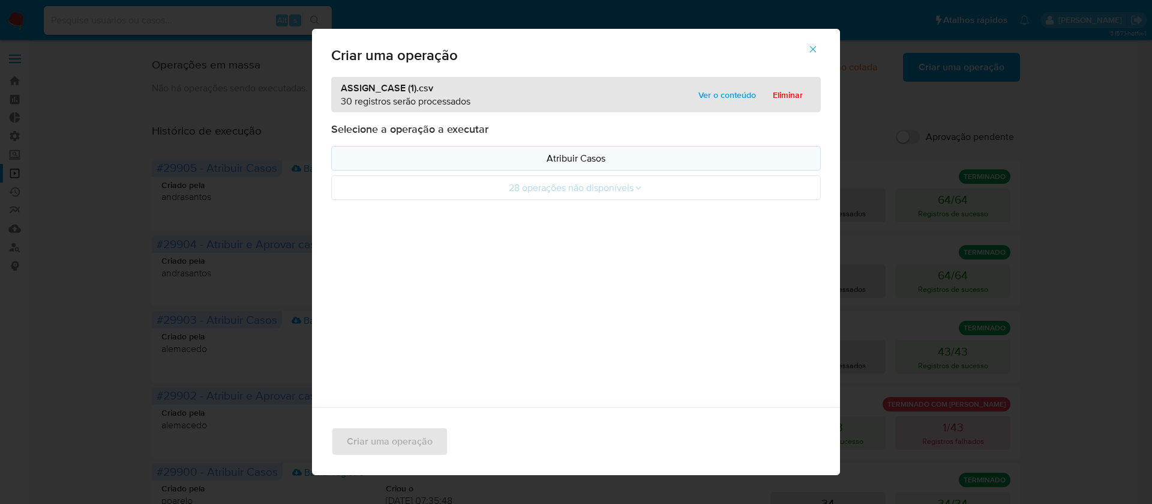
click at [586, 161] on p "Atribuir Casos" at bounding box center [576, 158] width 469 height 14
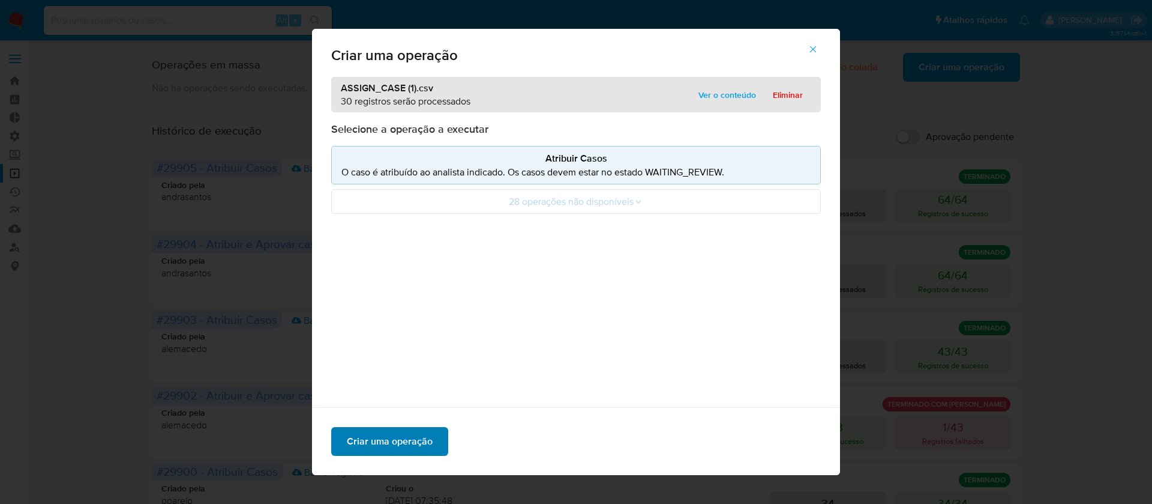
click at [399, 437] on span "Criar uma operação" at bounding box center [390, 441] width 86 height 26
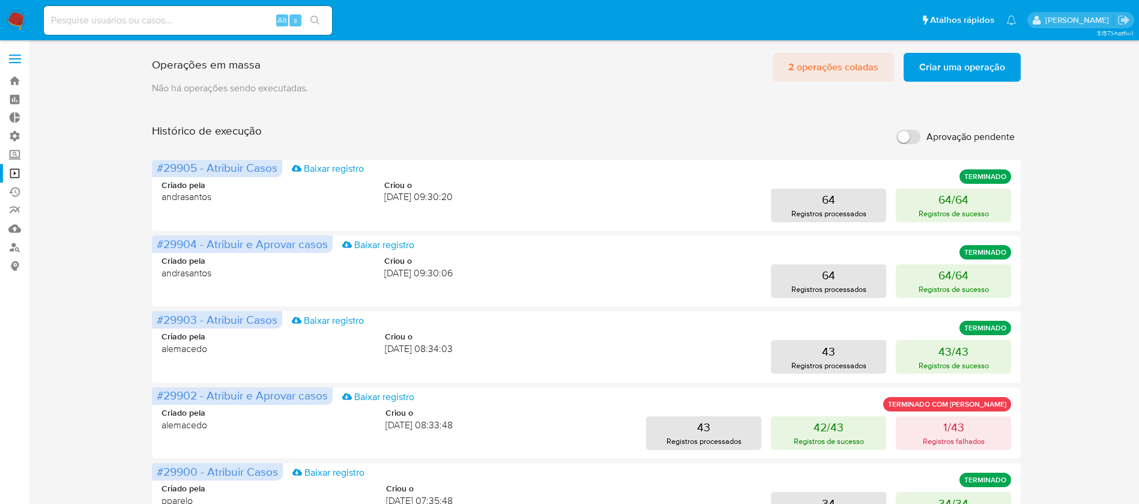
click at [830, 67] on span "2 operações coladas" at bounding box center [833, 67] width 90 height 26
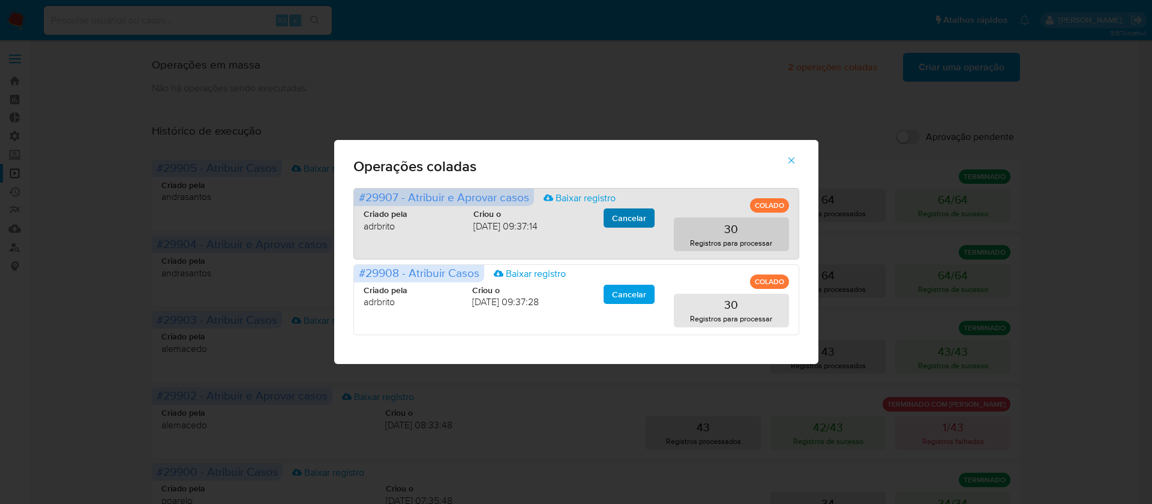
click at [628, 220] on span "Cancelar" at bounding box center [629, 217] width 34 height 17
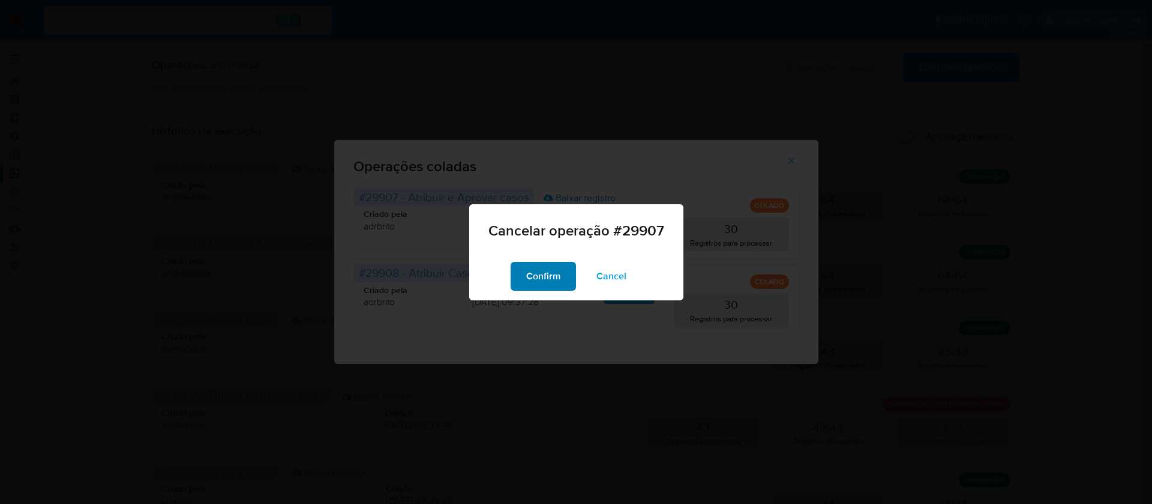
click at [553, 279] on span "Confirm" at bounding box center [543, 276] width 34 height 26
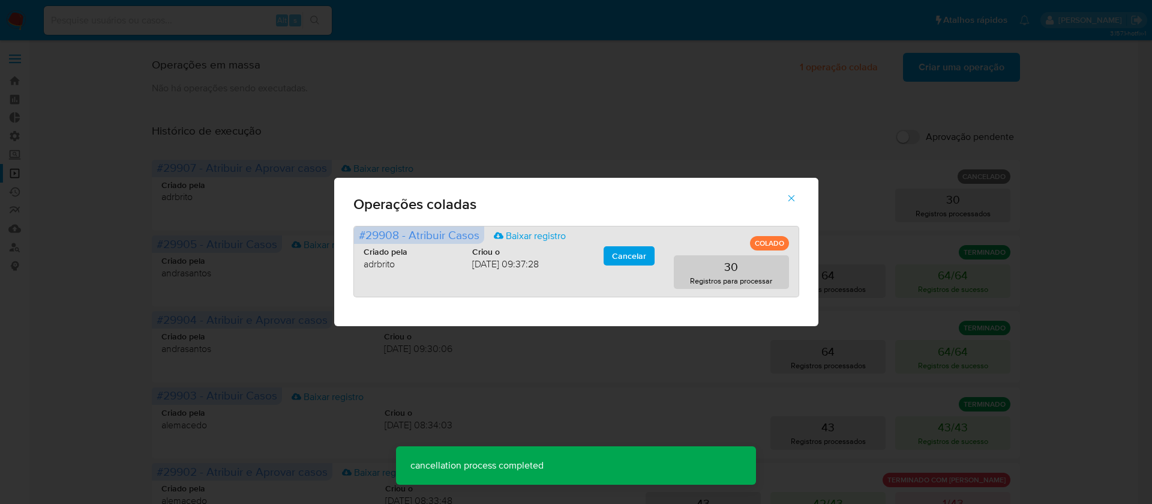
click at [630, 254] on span "Cancelar" at bounding box center [629, 255] width 34 height 17
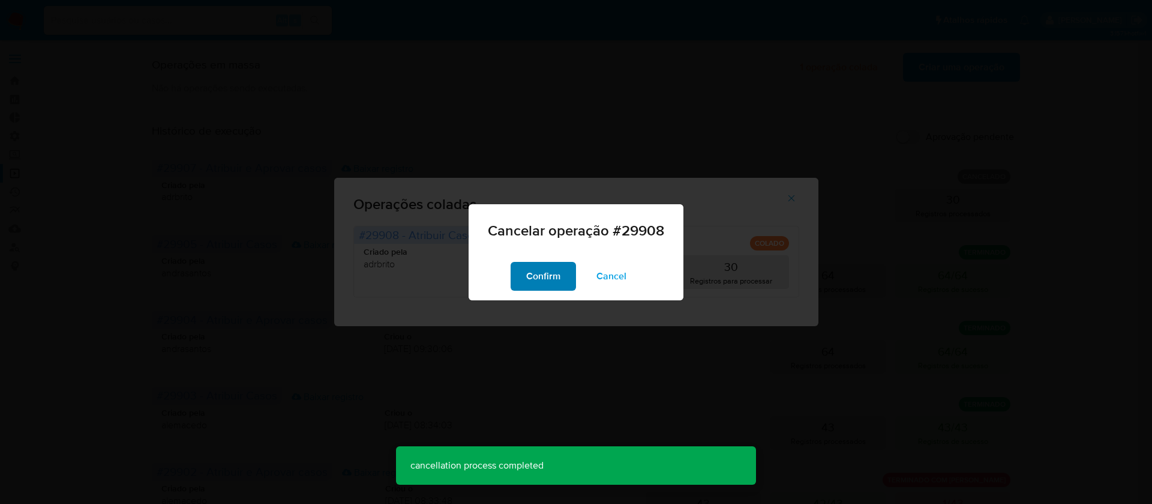
click at [552, 269] on span "Confirm" at bounding box center [543, 276] width 34 height 26
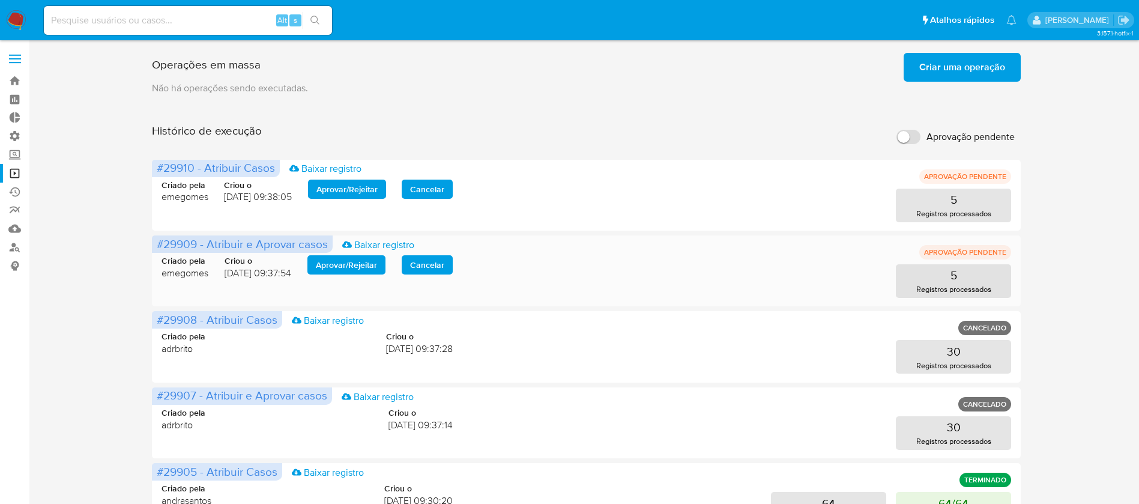
click at [361, 260] on span "Aprovar / Rejeitar" at bounding box center [346, 264] width 61 height 17
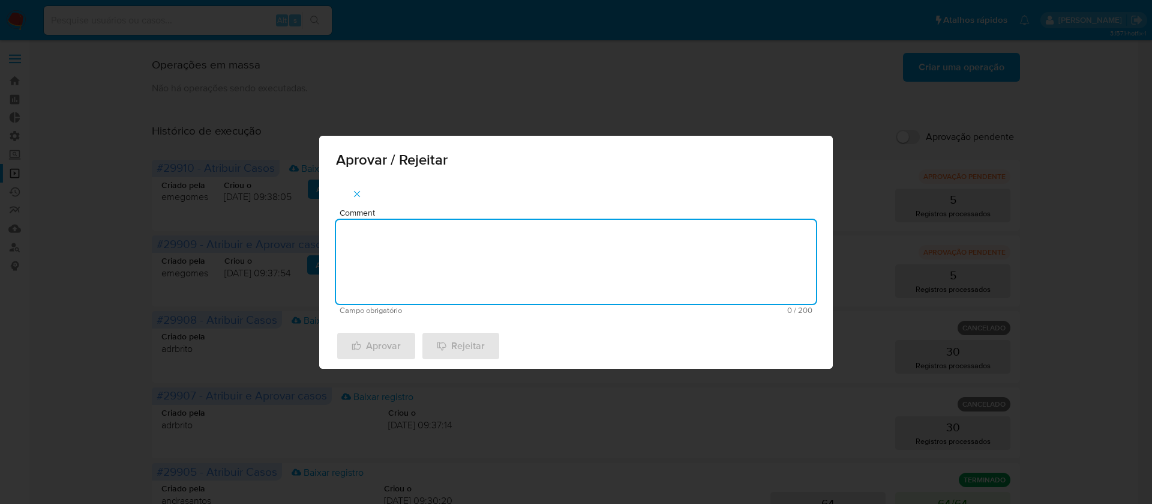
click at [392, 280] on textarea "Comment" at bounding box center [576, 262] width 480 height 84
type textarea "ok"
click at [389, 345] on span "Aprovar" at bounding box center [376, 346] width 49 height 26
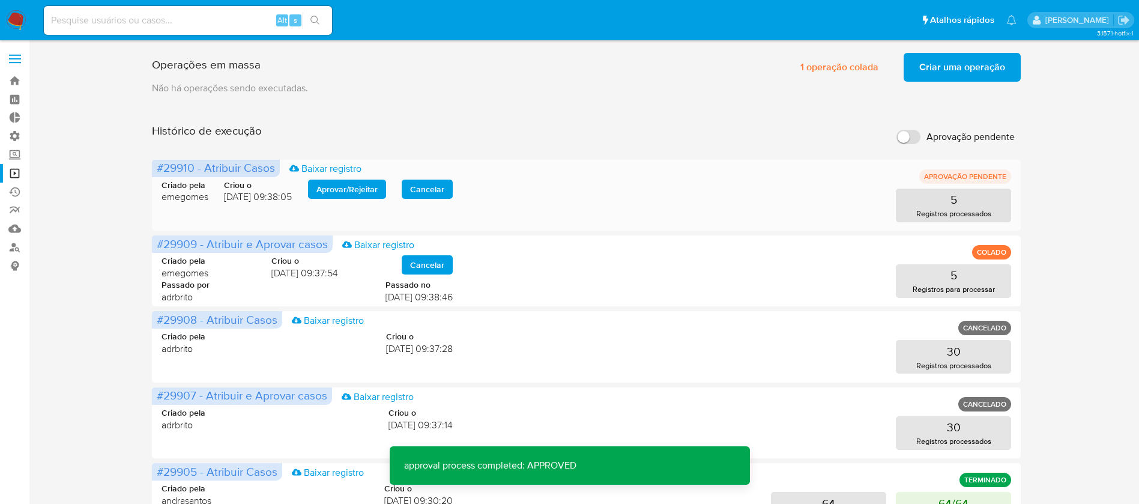
click at [357, 190] on span "Aprovar / Rejeitar" at bounding box center [346, 189] width 61 height 17
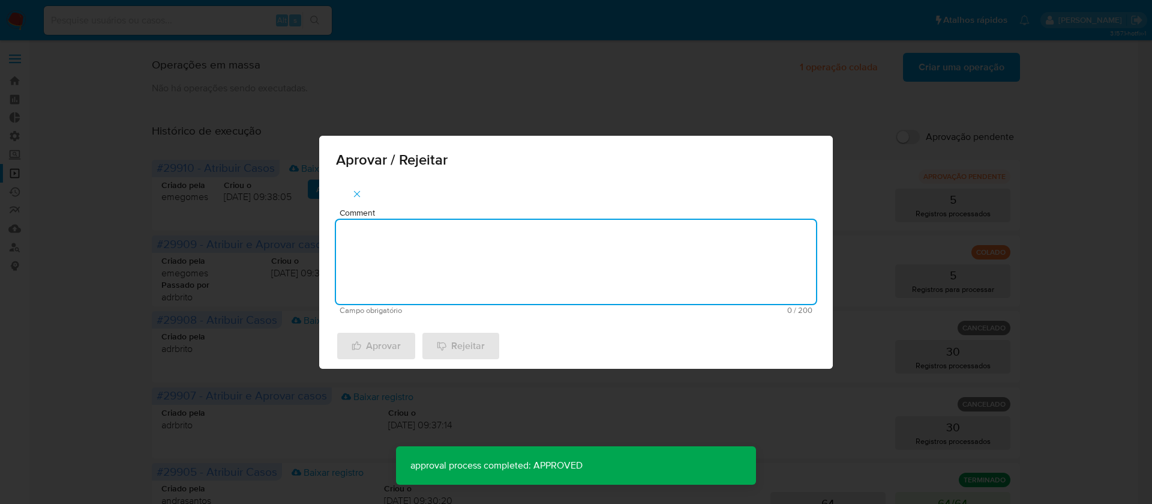
click at [385, 241] on textarea "Comment" at bounding box center [576, 262] width 480 height 84
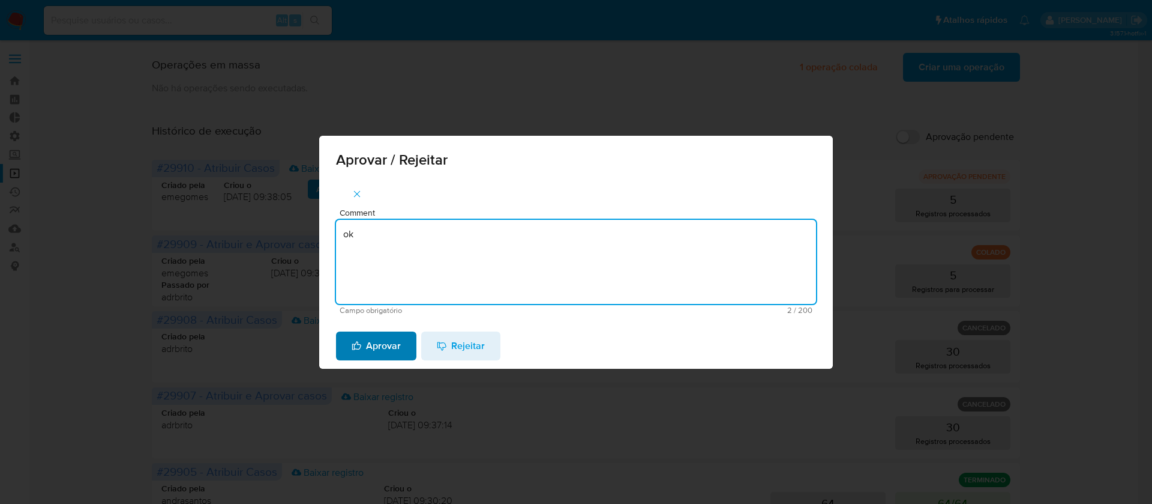
type textarea "ok"
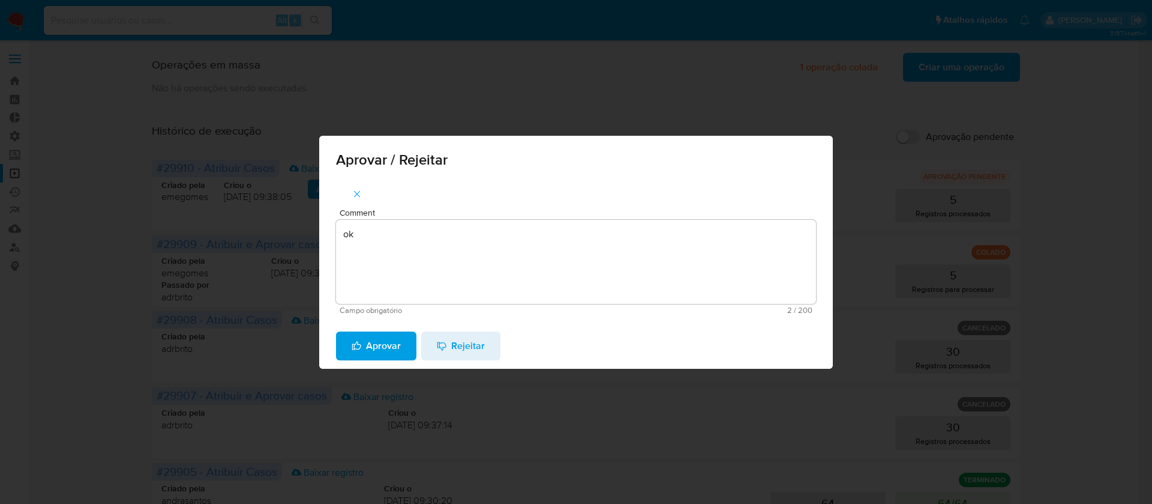
click at [384, 341] on span "Aprovar" at bounding box center [376, 346] width 49 height 26
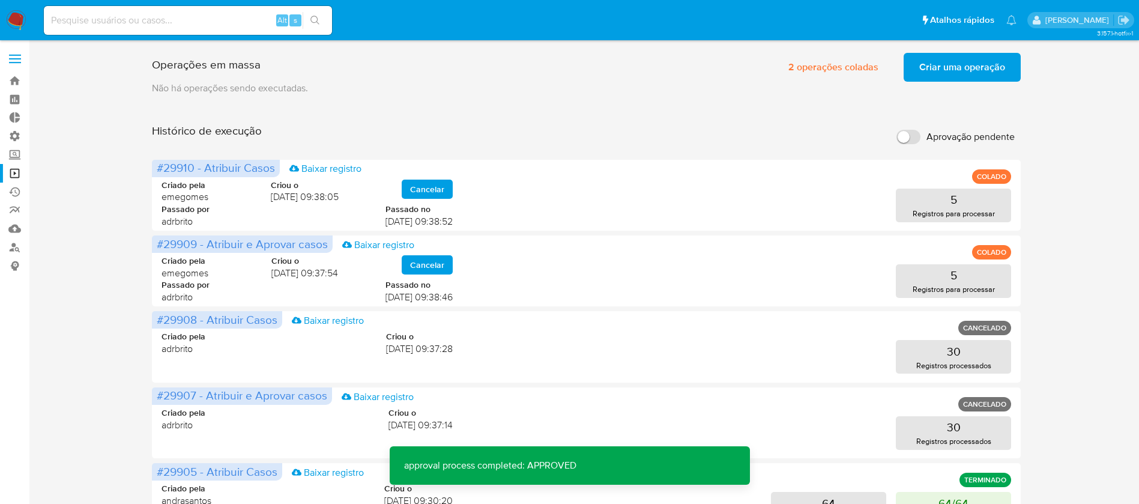
click at [966, 76] on span "Criar uma operação" at bounding box center [962, 67] width 86 height 26
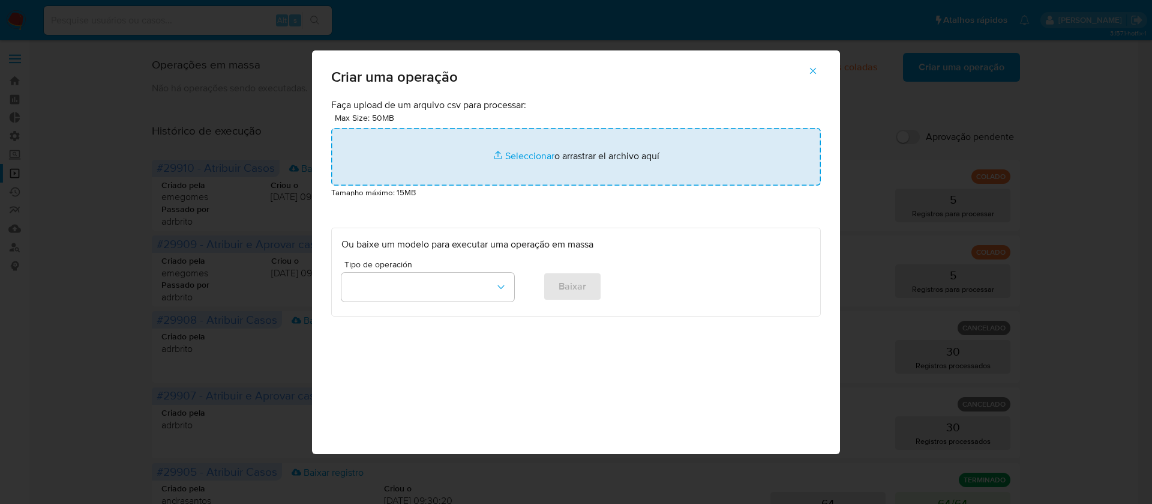
click at [530, 154] on input "file" at bounding box center [576, 157] width 490 height 58
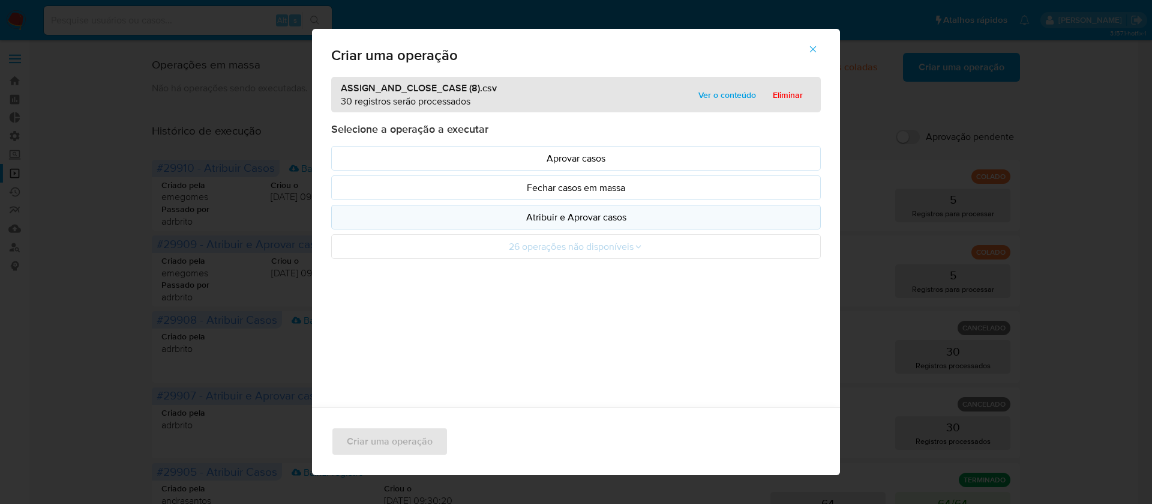
click at [566, 215] on p "Atribuir e Aprovar casos" at bounding box center [576, 217] width 469 height 14
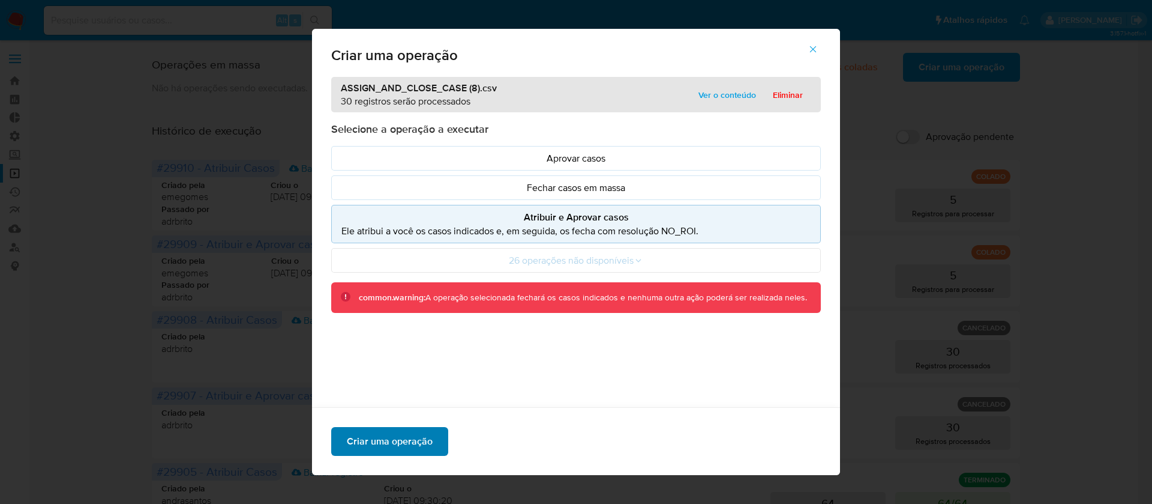
click at [403, 435] on span "Criar uma operação" at bounding box center [390, 441] width 86 height 26
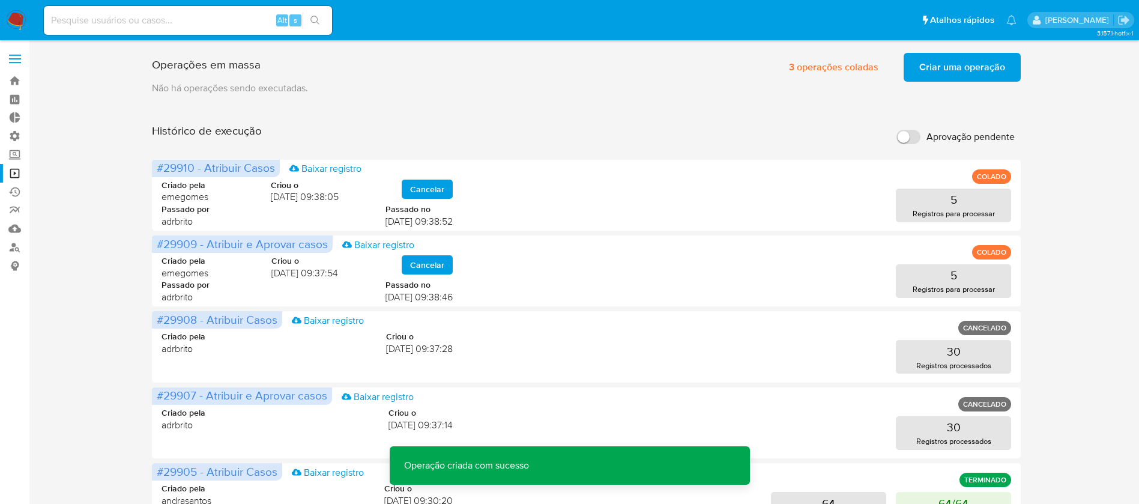
click at [974, 69] on span "Criar uma operação" at bounding box center [962, 67] width 86 height 26
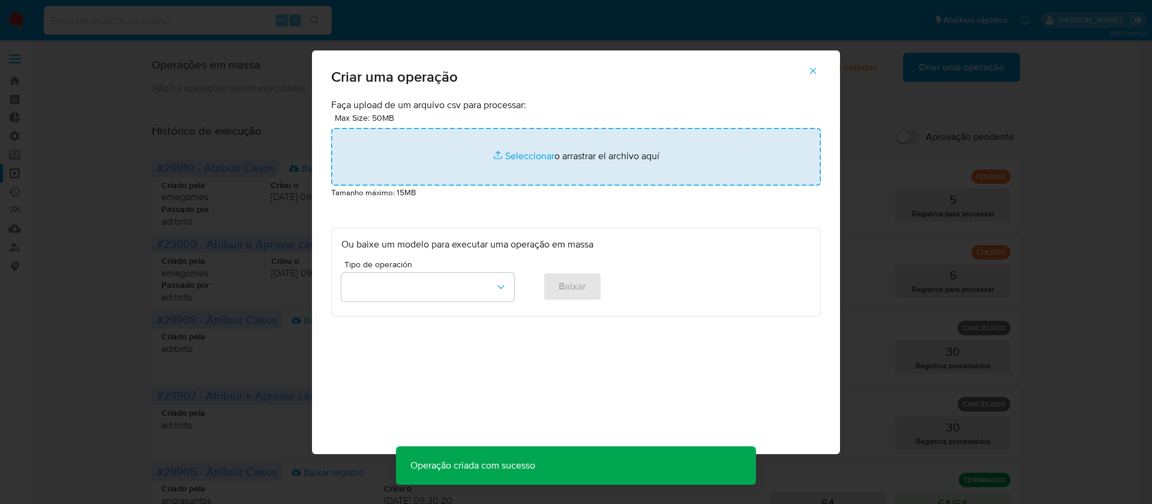
click at [537, 151] on input "file" at bounding box center [576, 157] width 490 height 58
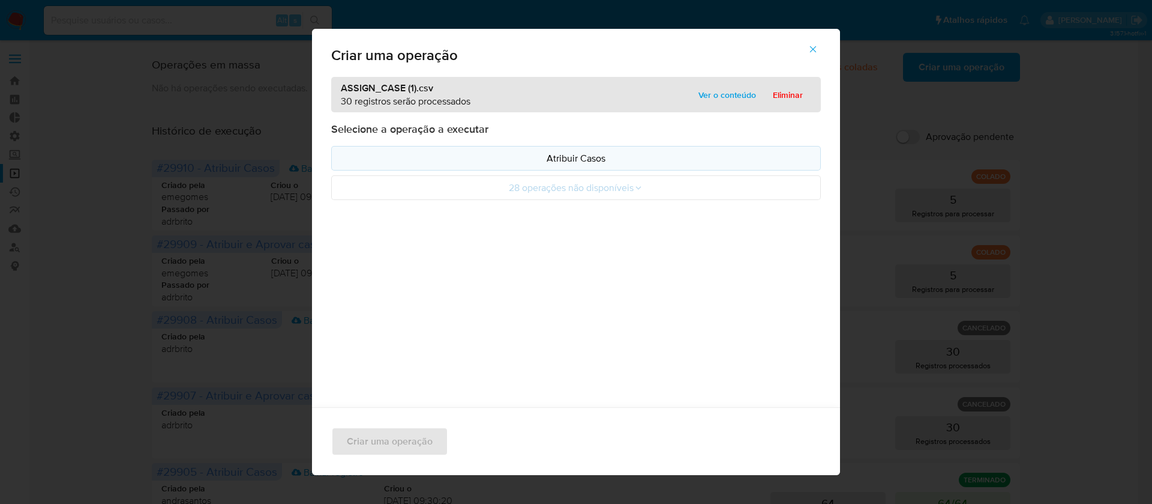
click at [577, 158] on p "Atribuir Casos" at bounding box center [576, 158] width 469 height 14
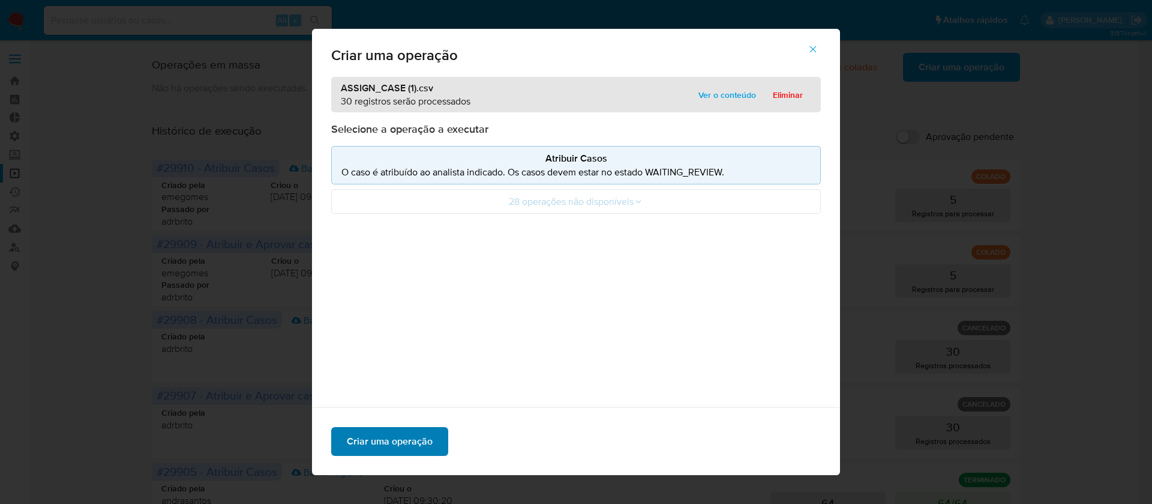
click at [394, 435] on span "Criar uma operação" at bounding box center [390, 441] width 86 height 26
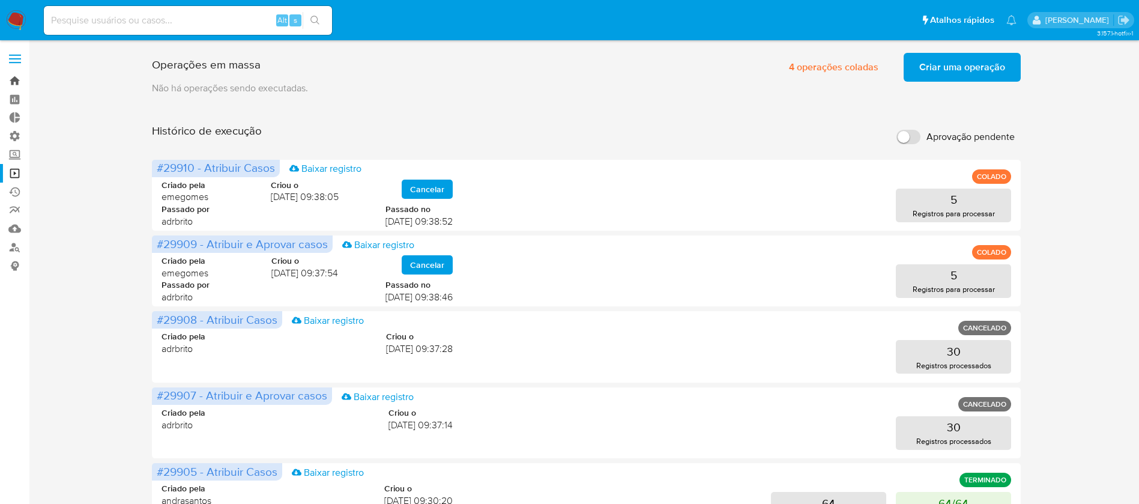
click at [17, 88] on link "Bandeja" at bounding box center [71, 80] width 143 height 19
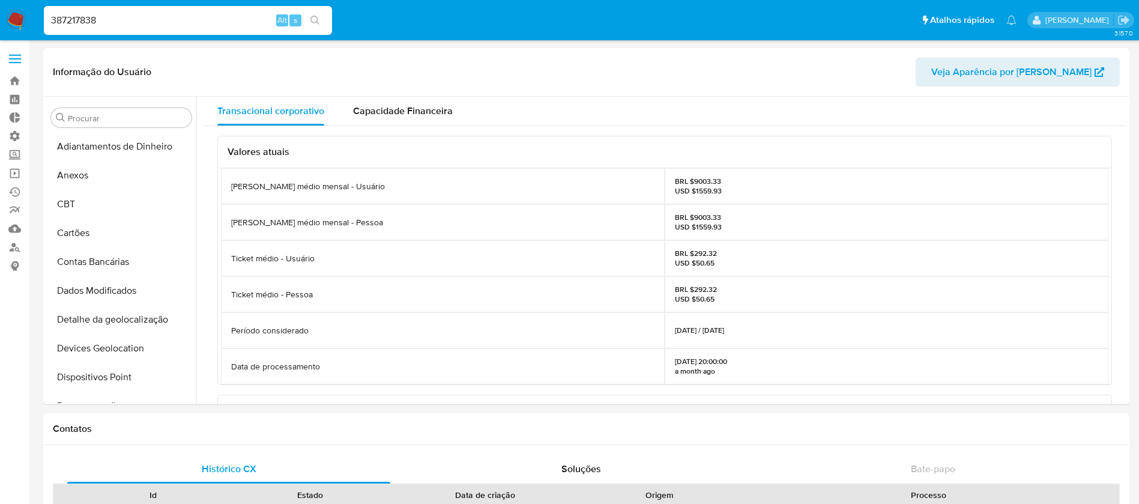
select select "100"
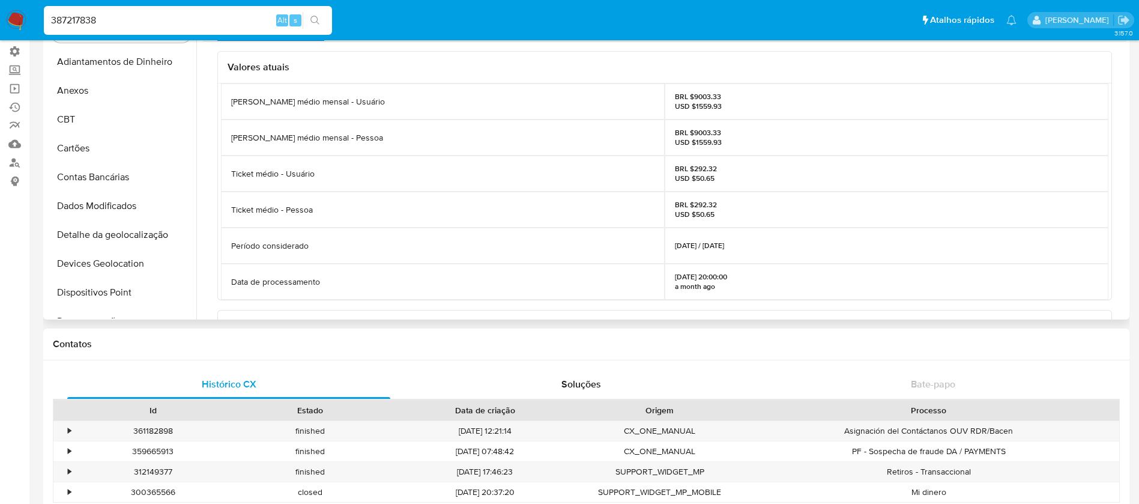
scroll to position [277, 0]
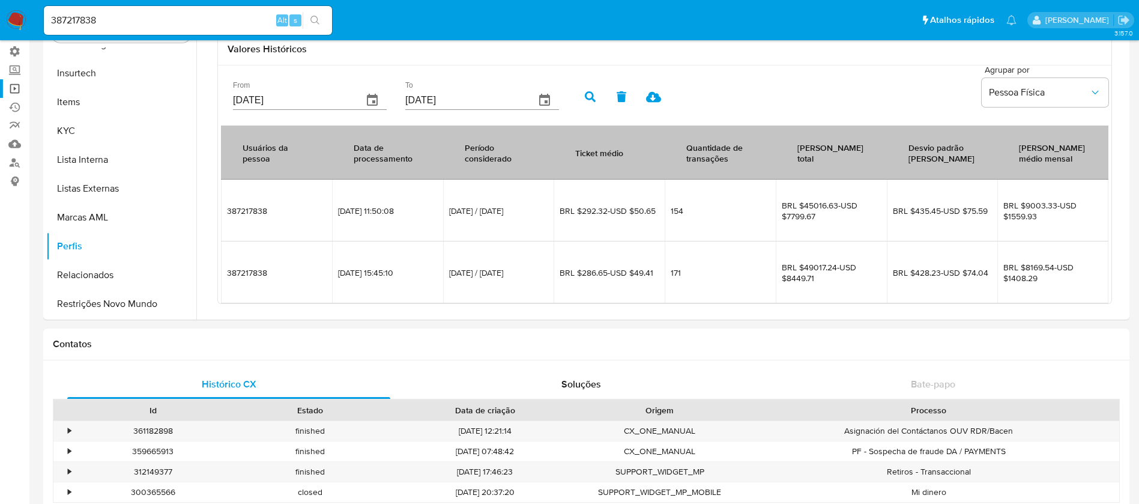
click at [11, 84] on link "Operações em massa" at bounding box center [71, 88] width 143 height 19
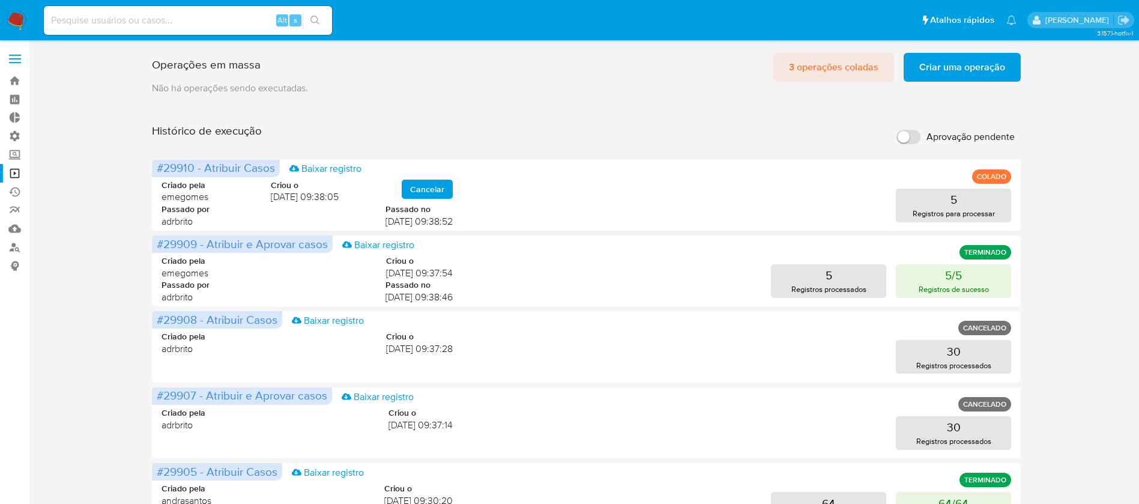
click at [864, 71] on span "3 operações coladas" at bounding box center [833, 67] width 89 height 26
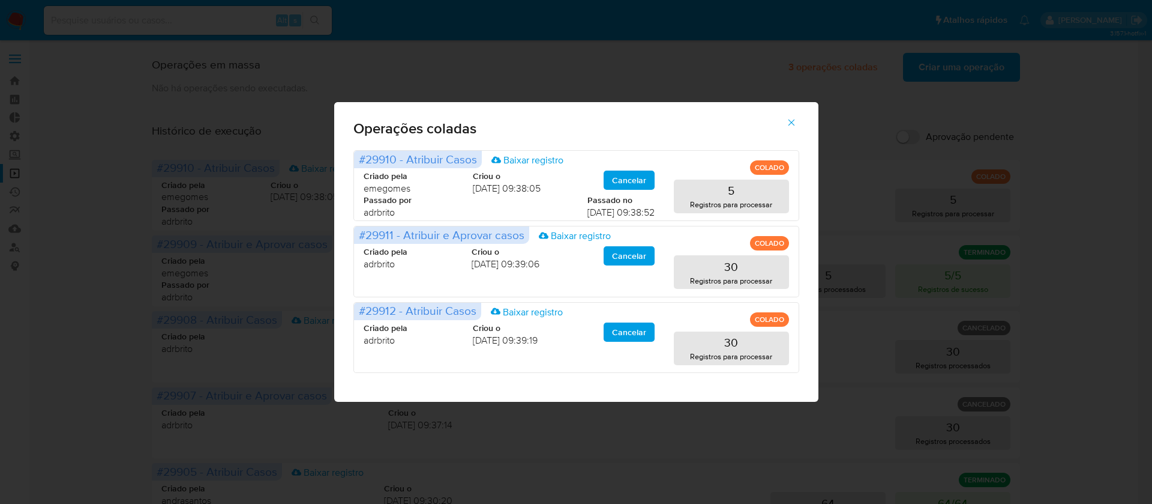
click at [796, 127] on icon "button" at bounding box center [791, 122] width 11 height 11
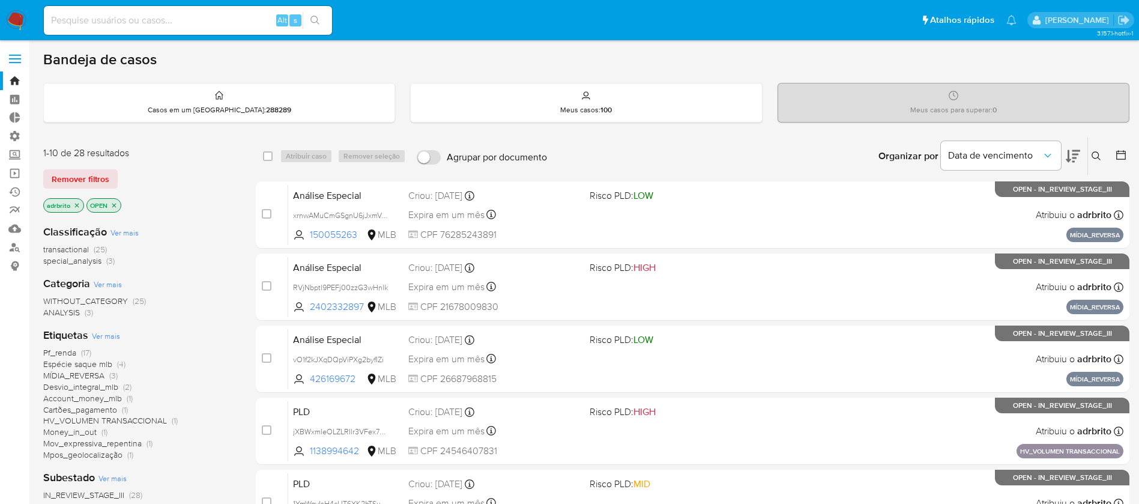
click at [79, 205] on icon "close-filter" at bounding box center [76, 205] width 7 height 7
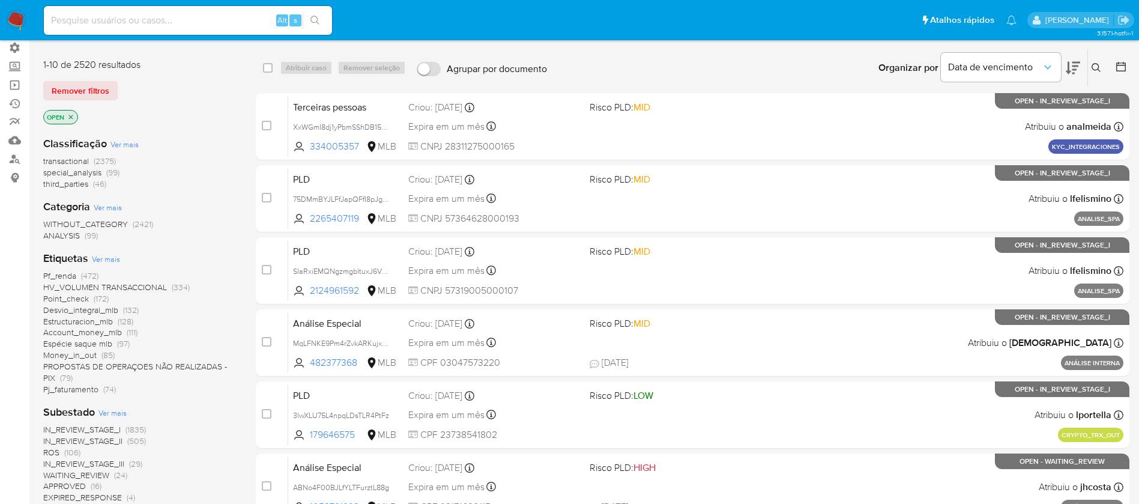
scroll to position [89, 0]
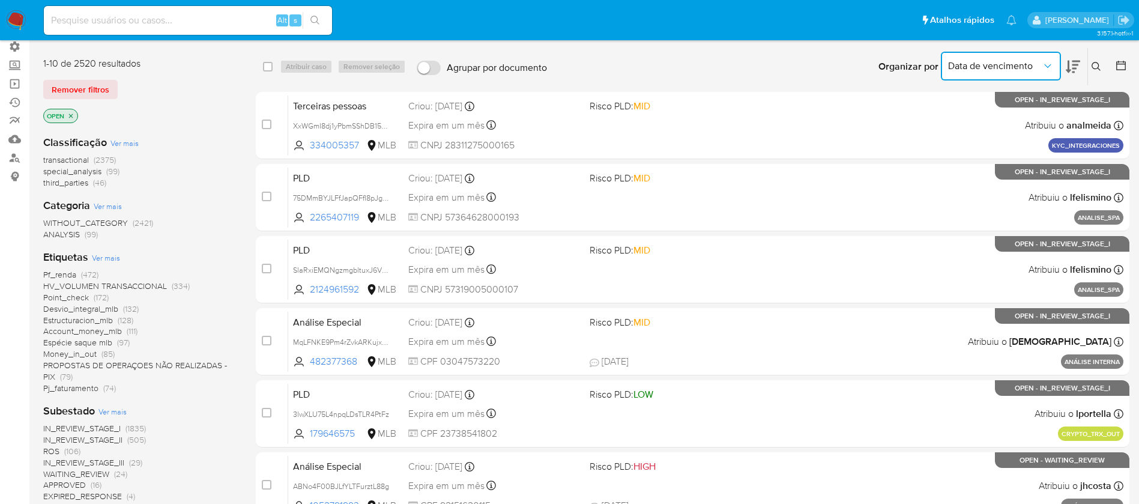
click at [1016, 71] on span "Data de vencimento" at bounding box center [995, 66] width 94 height 12
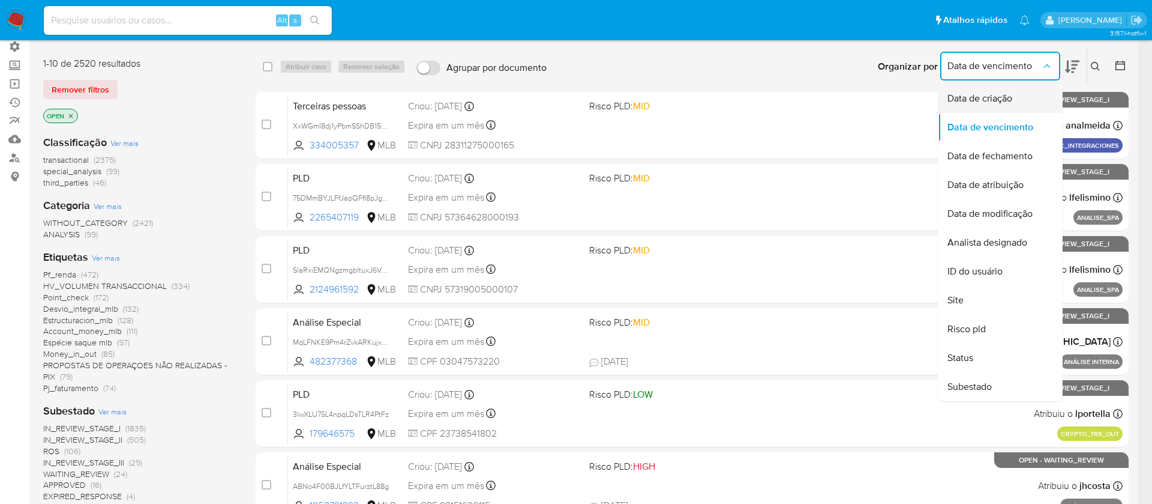
click at [981, 100] on span "Data de criação" at bounding box center [980, 98] width 65 height 12
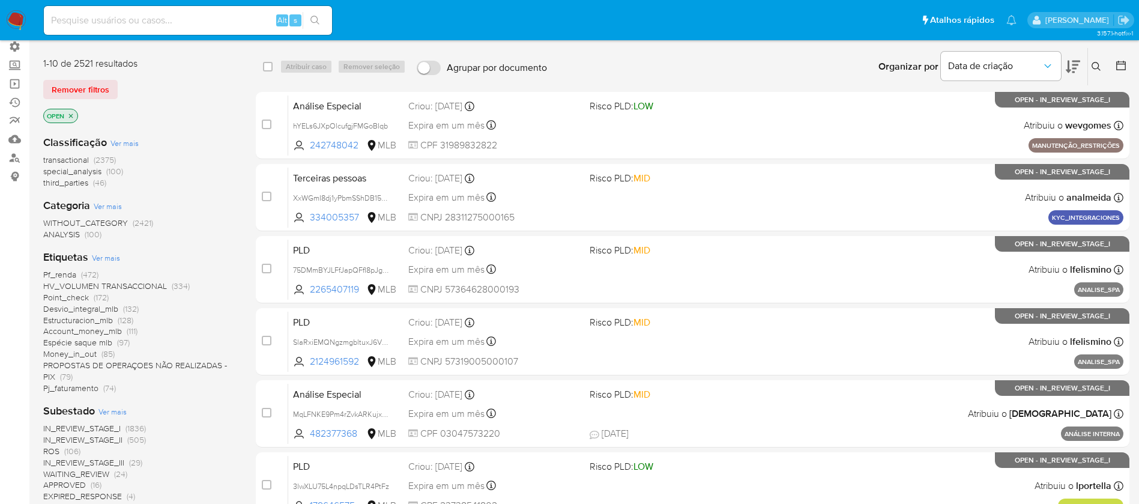
click at [1070, 68] on icon at bounding box center [1072, 66] width 14 height 14
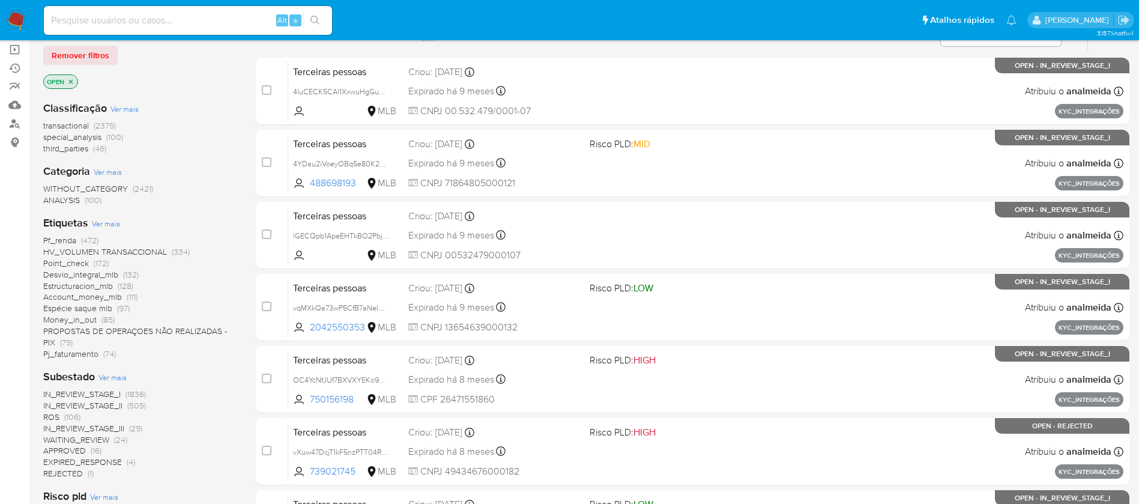
scroll to position [119, 0]
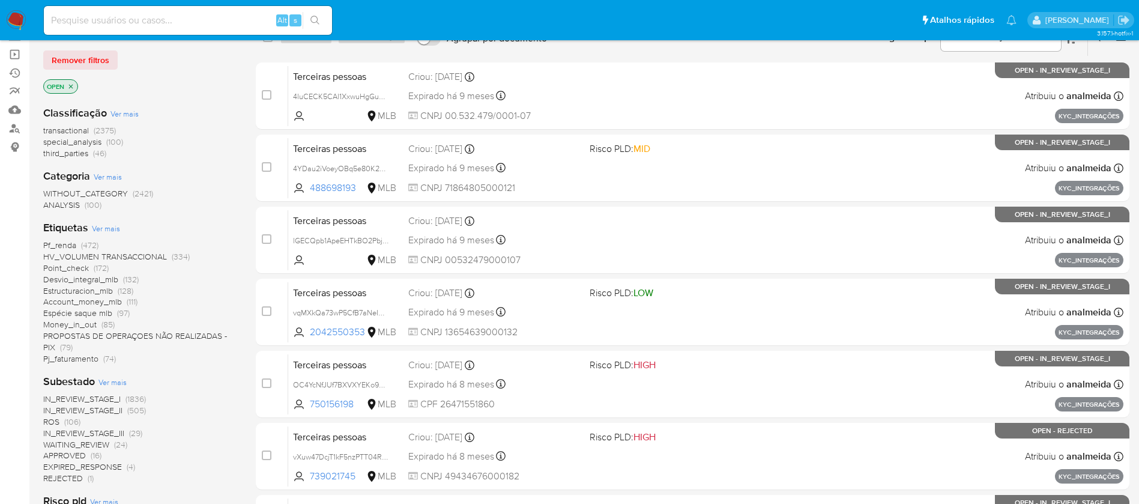
click at [73, 130] on span "transactional" at bounding box center [66, 130] width 46 height 12
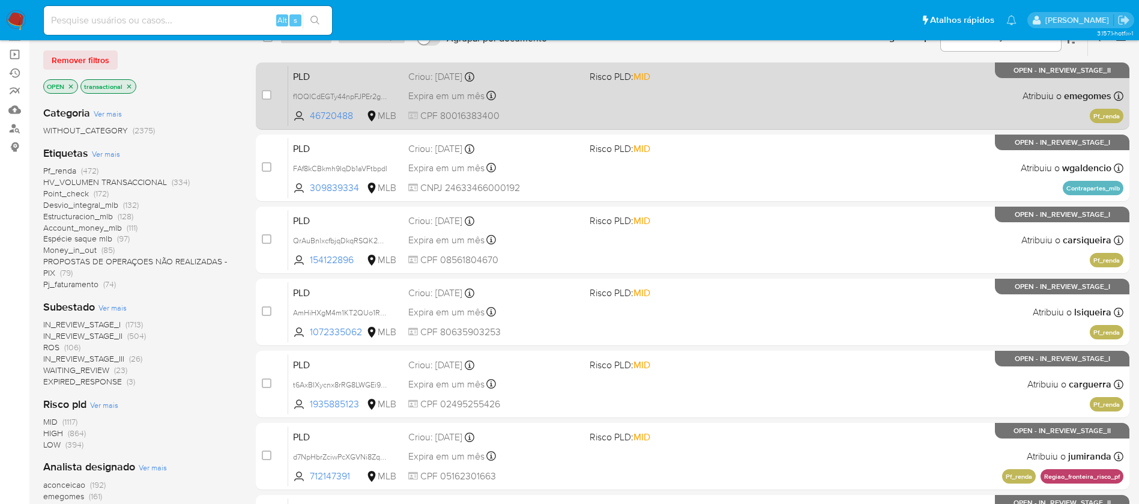
click at [729, 68] on span "Risco PLD: MID" at bounding box center [675, 76] width 172 height 16
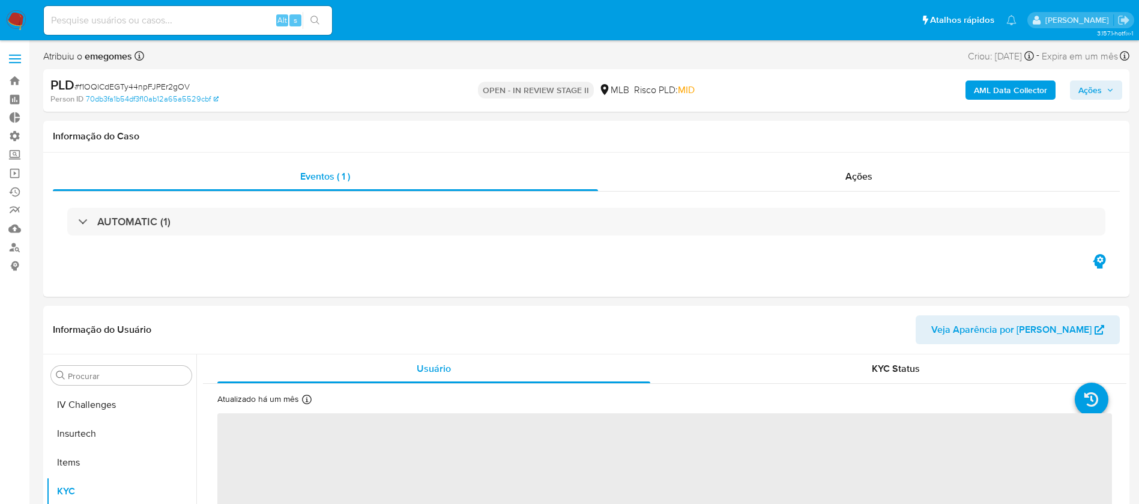
scroll to position [536, 0]
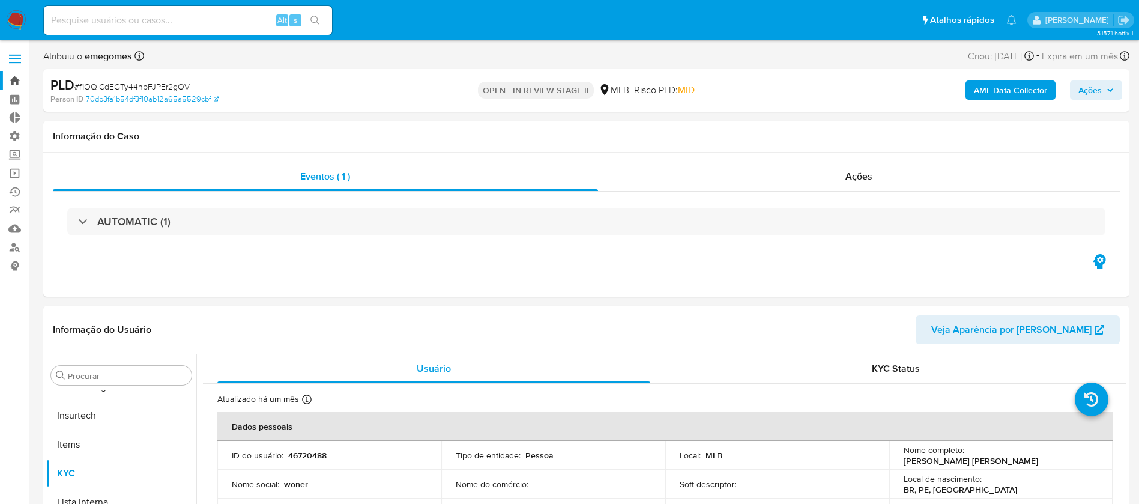
select select "10"
click at [14, 79] on link "Bandeja" at bounding box center [71, 80] width 143 height 19
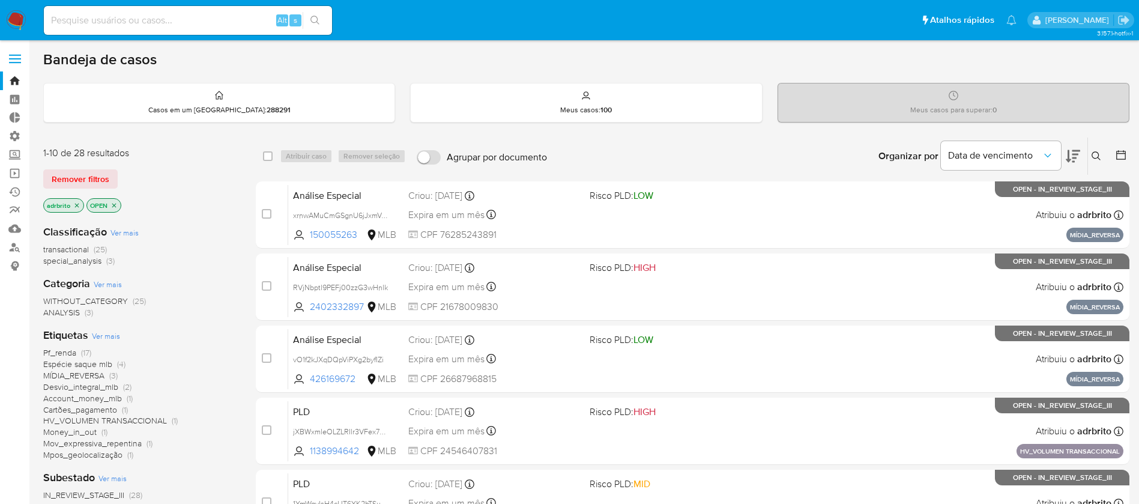
click at [75, 210] on p "adrbrito" at bounding box center [64, 205] width 40 height 13
click at [76, 203] on icon "close-filter" at bounding box center [76, 205] width 7 height 7
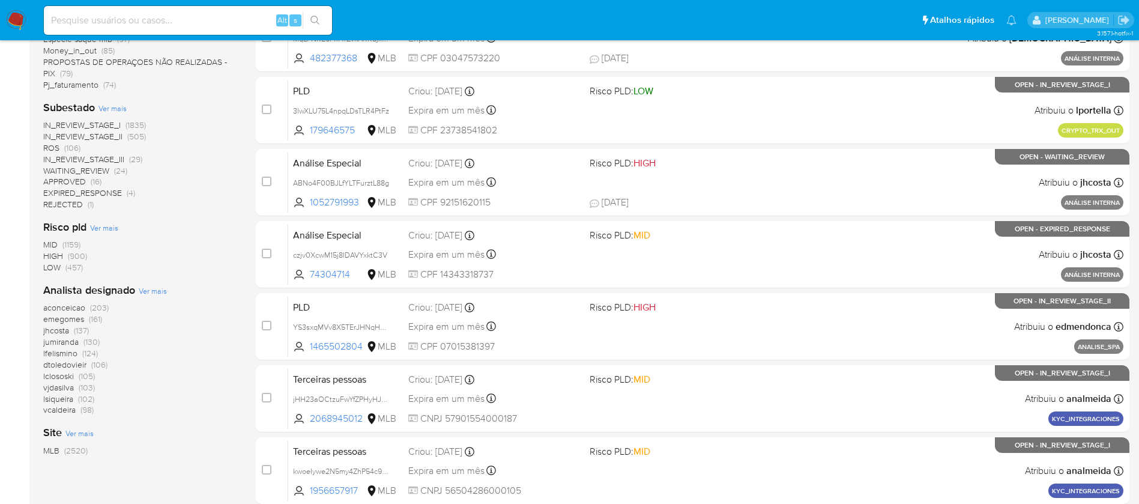
scroll to position [391, 0]
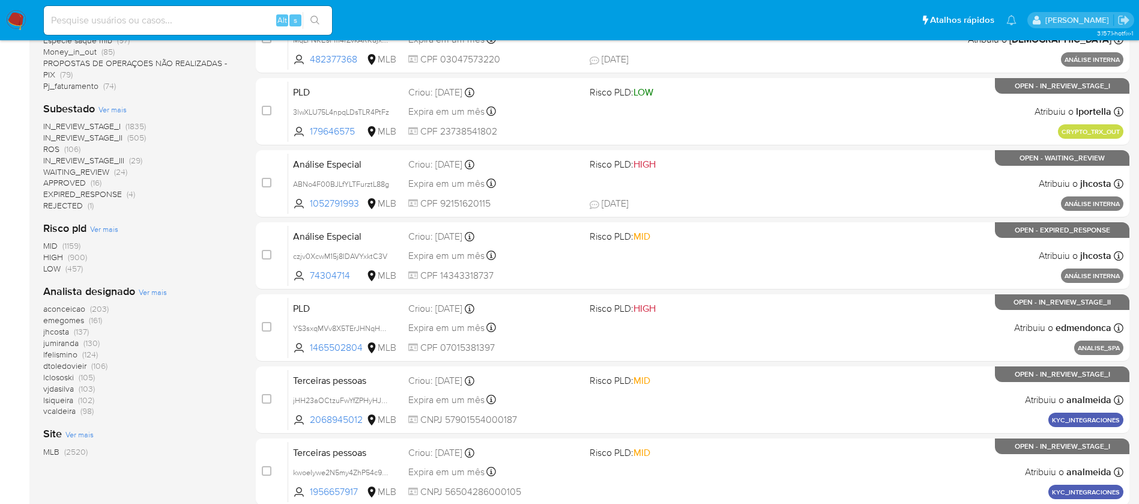
click at [58, 304] on span "aconceicao" at bounding box center [64, 309] width 42 height 12
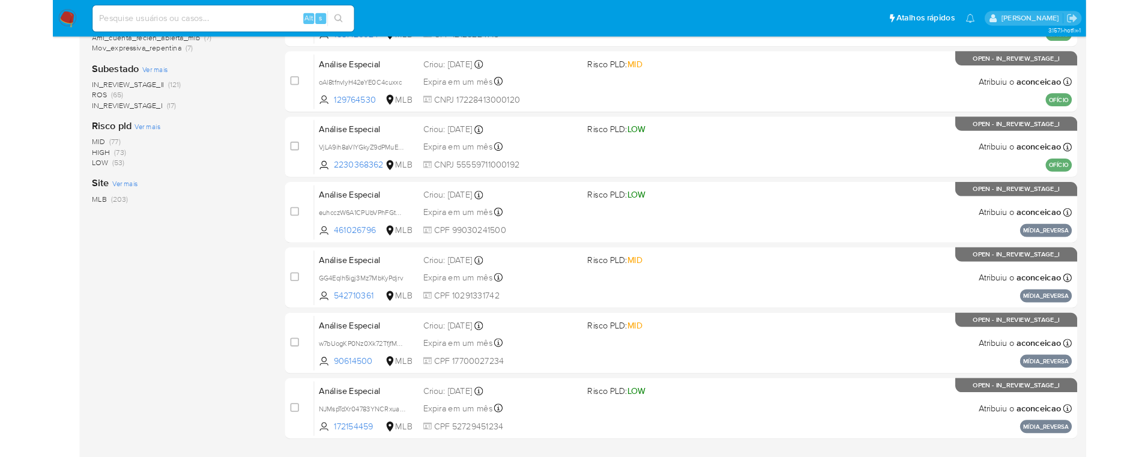
scroll to position [444, 0]
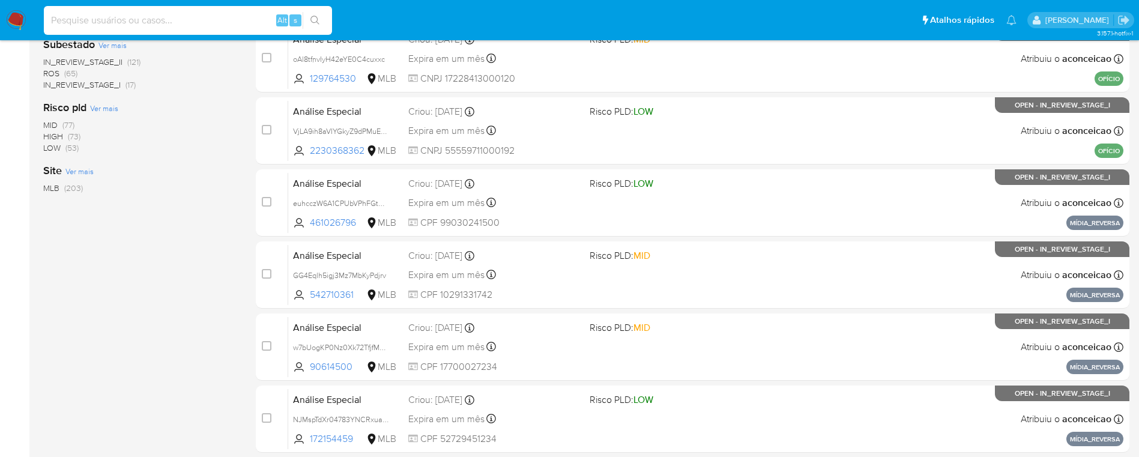
click at [175, 19] on input at bounding box center [188, 21] width 288 height 16
paste input "180544344"
type input "180544344"
click at [321, 15] on button "search-icon" at bounding box center [315, 20] width 25 height 17
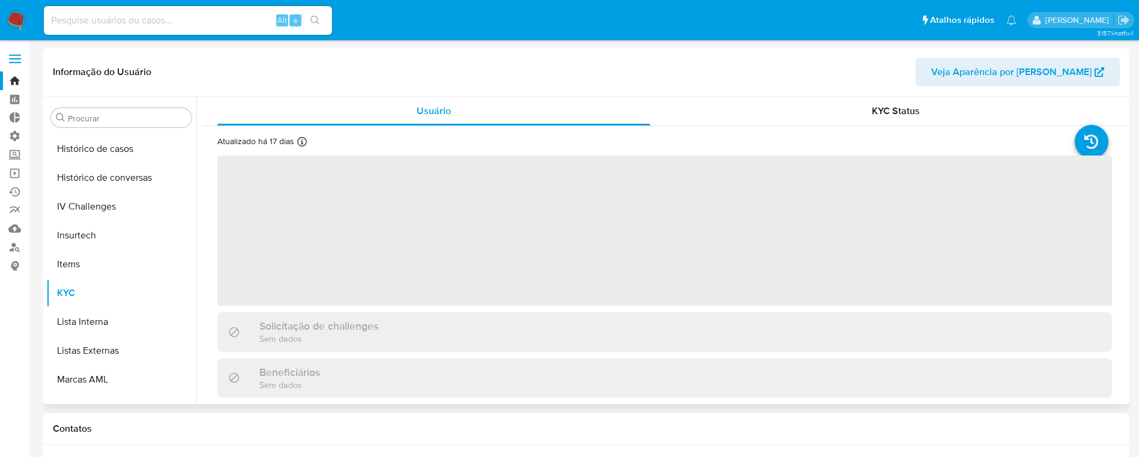
scroll to position [536, 0]
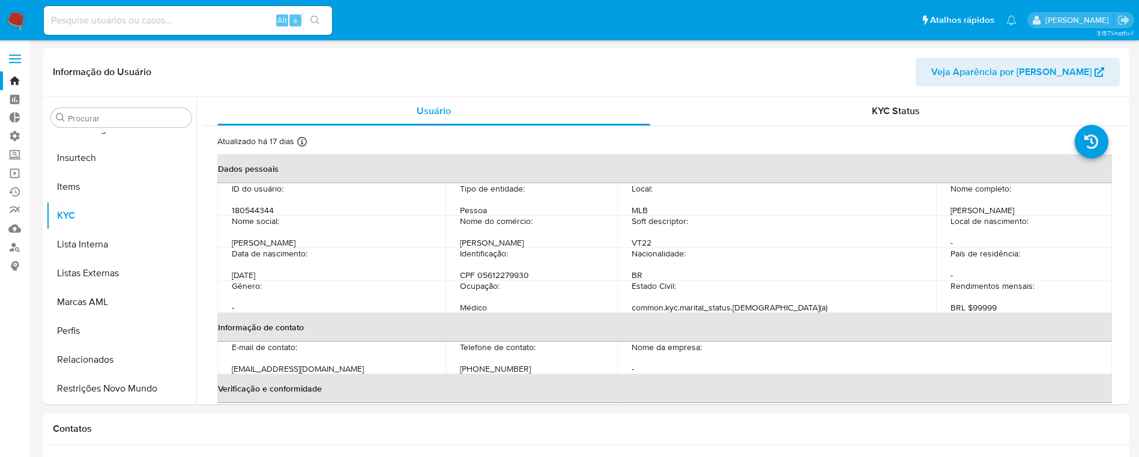
select select "10"
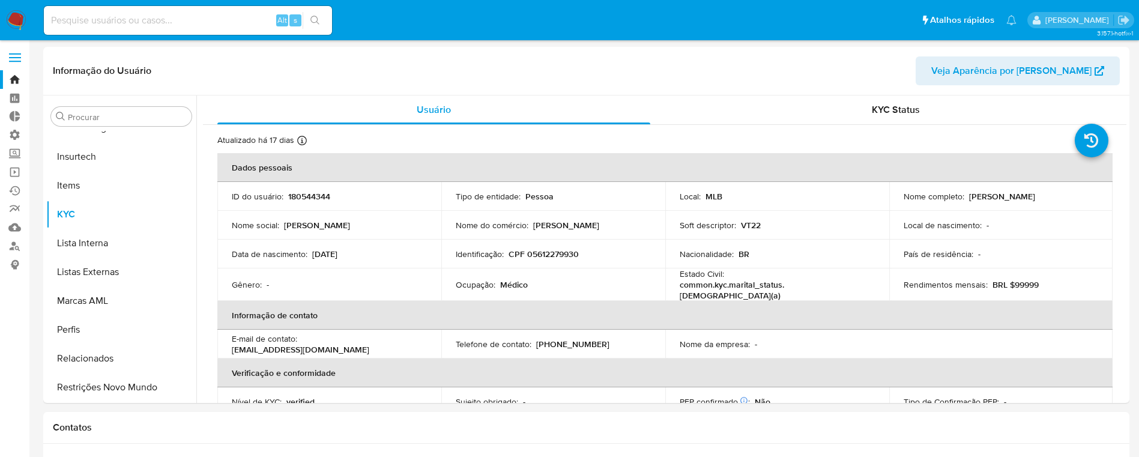
scroll to position [0, 0]
click at [1015, 81] on span "Veja Aparência por Pessoa" at bounding box center [1011, 72] width 160 height 29
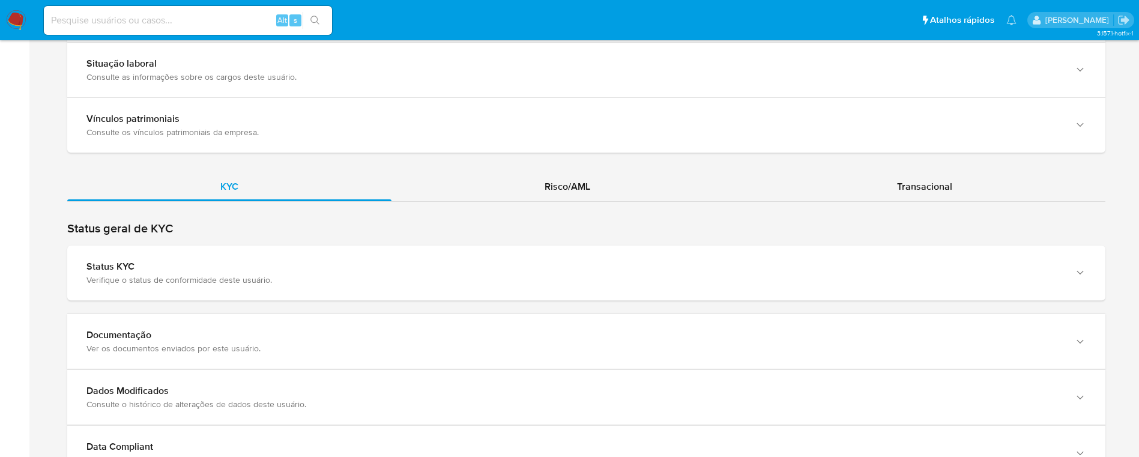
scroll to position [993, 0]
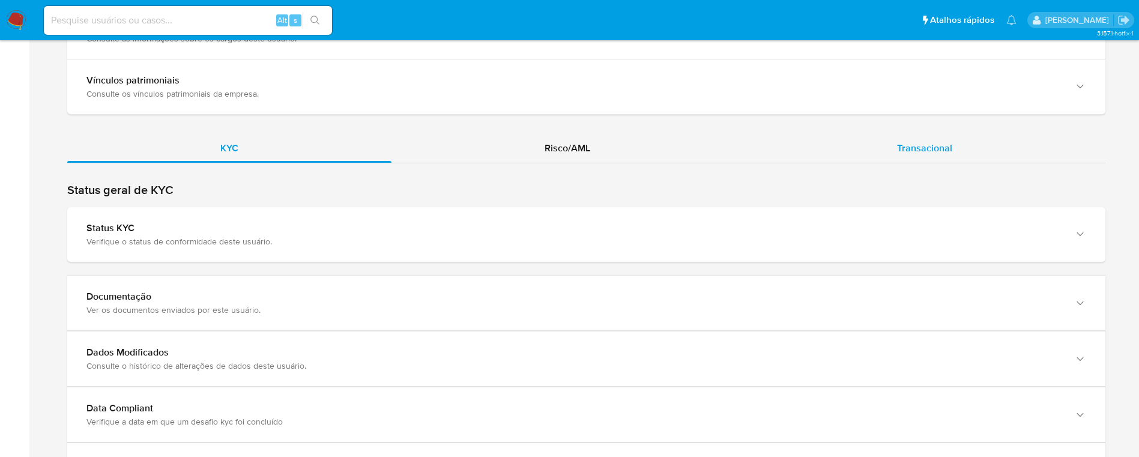
click at [919, 145] on span "Transacional" at bounding box center [924, 148] width 55 height 14
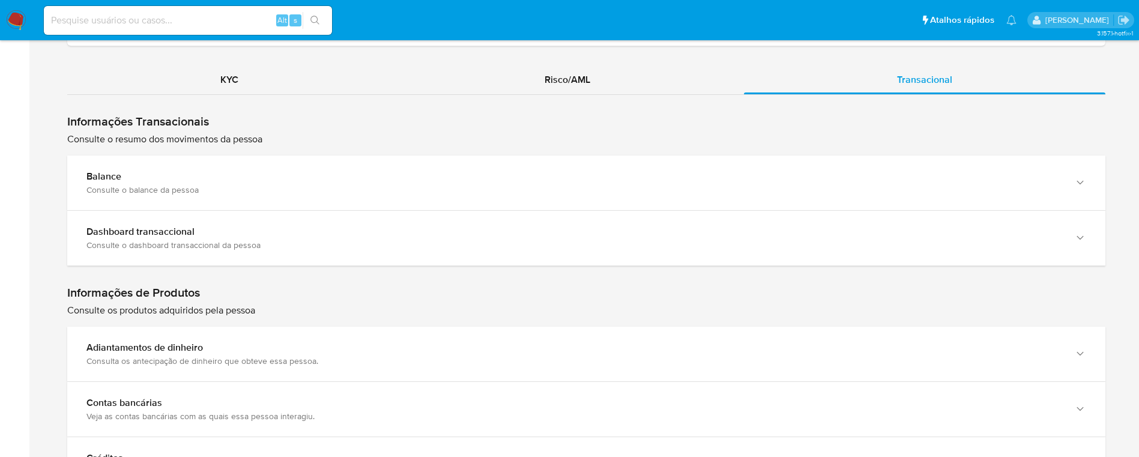
scroll to position [1082, 0]
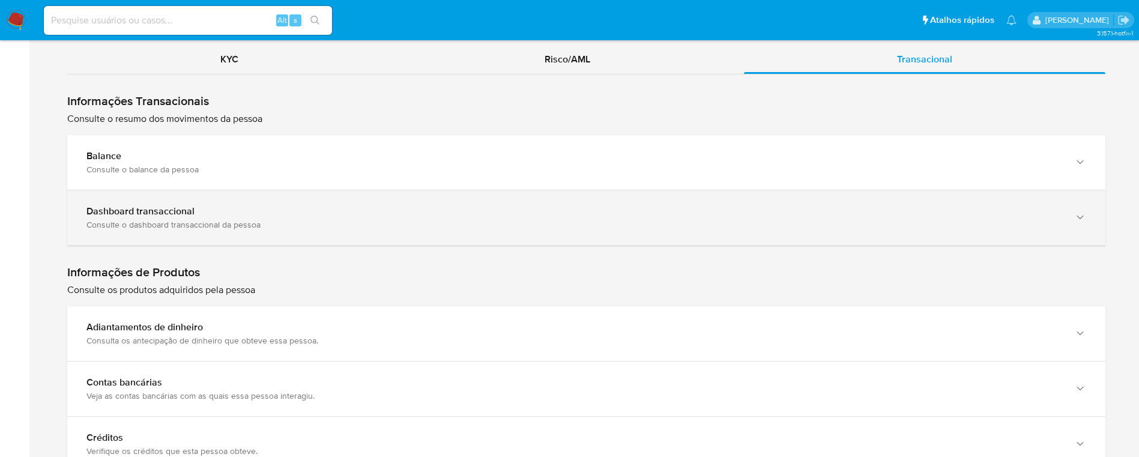
click at [995, 209] on div "Dashboard transaccional" at bounding box center [573, 211] width 975 height 12
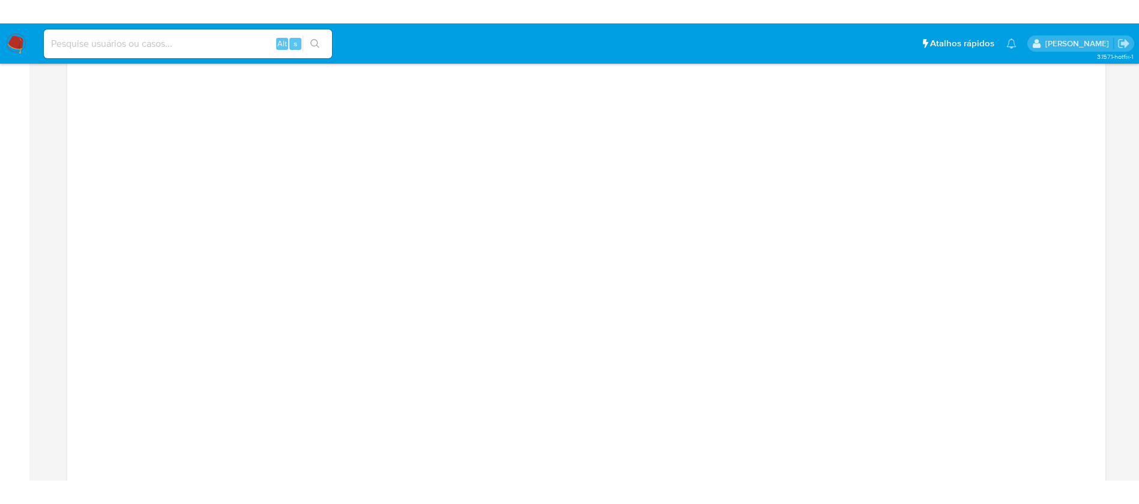
scroll to position [1321, 0]
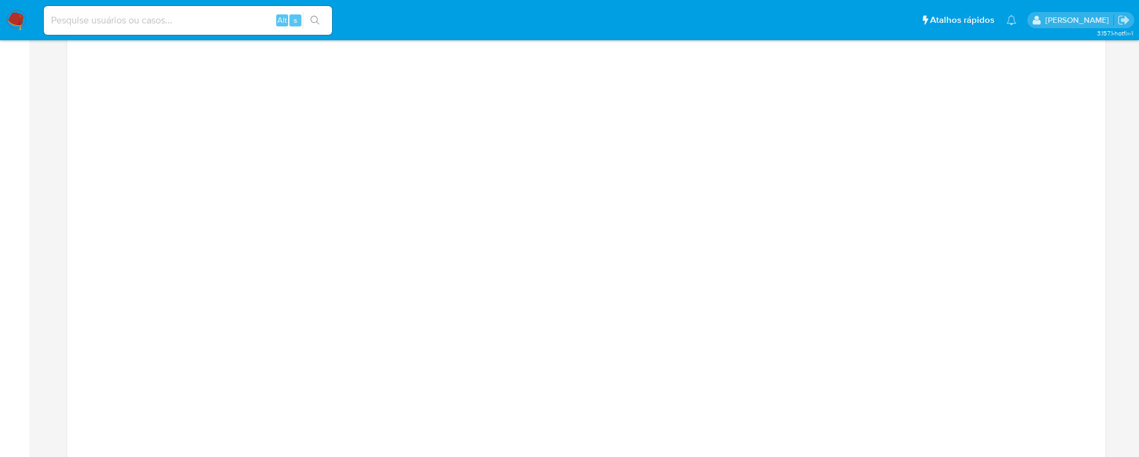
click at [1103, 236] on div at bounding box center [586, 343] width 1038 height 675
click at [0, 393] on aside "Bandeja Painel Painel Externo Administração Regras Funções Usuários Equipes Con…" at bounding box center [14, 63] width 29 height 2768
click at [28, 398] on aside "Bandeja Painel Painel Externo Administração Regras Funções Usuários Equipes Con…" at bounding box center [14, 63] width 29 height 2768
